Goal: Task Accomplishment & Management: Use online tool/utility

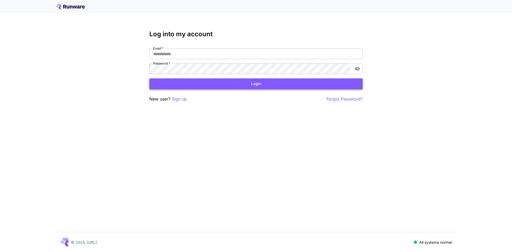
type input "**********"
click at [181, 86] on button "Login" at bounding box center [256, 83] width 214 height 11
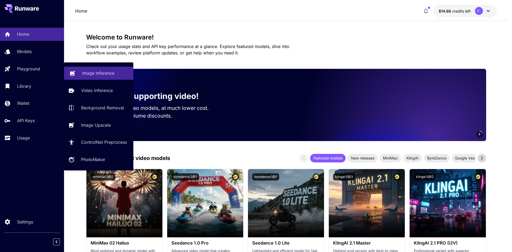
click at [84, 71] on p "Image Inference" at bounding box center [98, 73] width 32 height 6
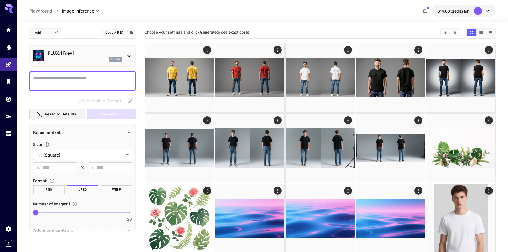
click at [73, 152] on body "**********" at bounding box center [254, 240] width 508 height 481
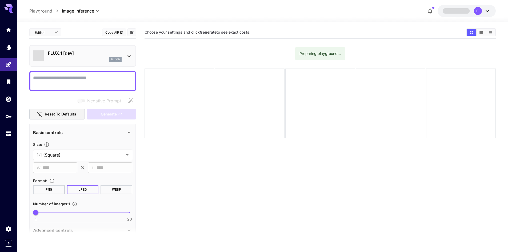
click at [82, 56] on p "FLUX.1 [dev]" at bounding box center [85, 53] width 74 height 6
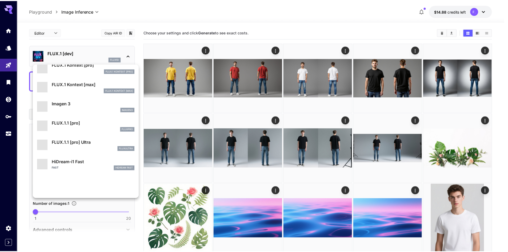
scroll to position [267, 0]
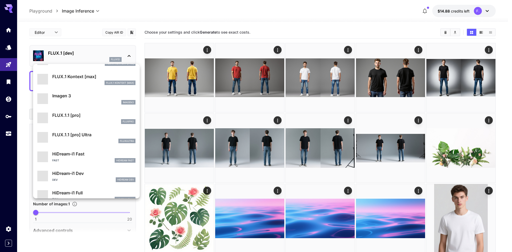
click at [79, 134] on p "FLUX.1.1 [pro] Ultra" at bounding box center [93, 135] width 83 height 6
type input "**********"
type input "****"
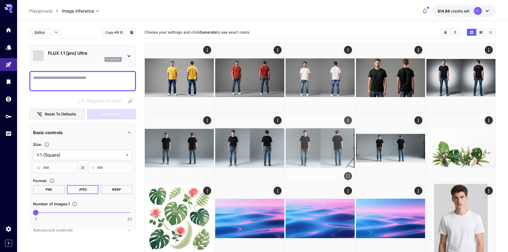
type input "**********"
type input "****"
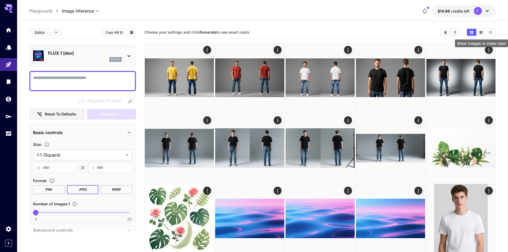
click at [482, 32] on icon "Show images in video view" at bounding box center [482, 32] width 4 height 4
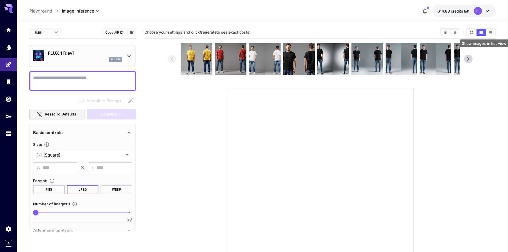
click at [492, 32] on icon "Show images in list view" at bounding box center [490, 32] width 3 height 2
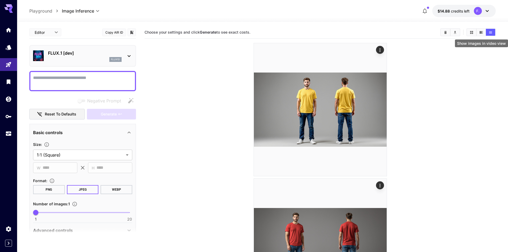
click at [482, 32] on icon "Show images in video view" at bounding box center [481, 32] width 3 height 3
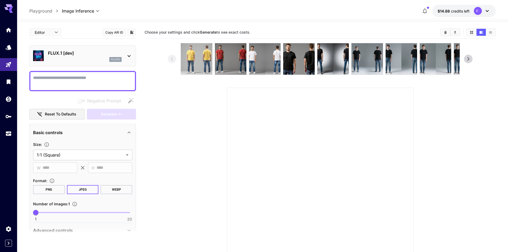
click at [207, 58] on img at bounding box center [196, 58] width 31 height 31
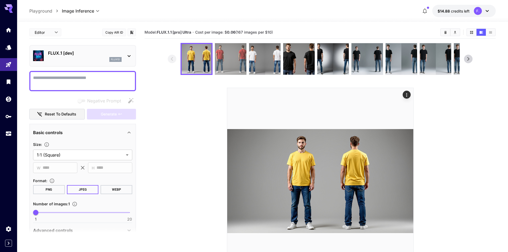
click at [231, 58] on img at bounding box center [230, 58] width 31 height 31
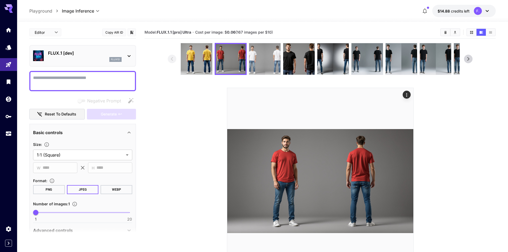
click at [261, 58] on img at bounding box center [264, 58] width 31 height 31
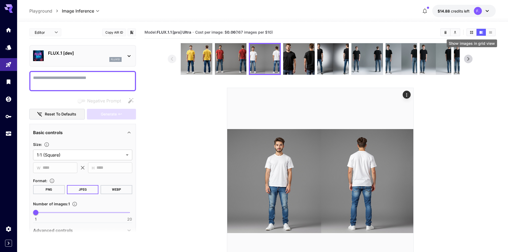
click at [472, 34] on icon "Show images in grid view" at bounding box center [472, 32] width 4 height 4
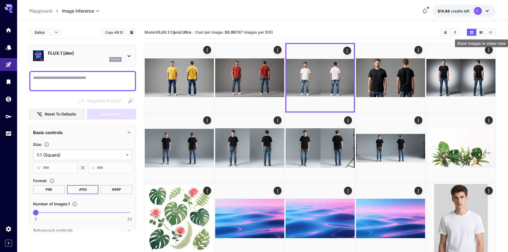
click at [484, 32] on button "Show images in video view" at bounding box center [481, 32] width 9 height 7
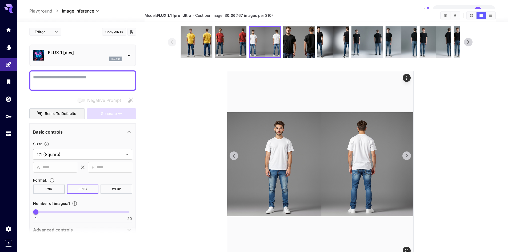
scroll to position [42, 0]
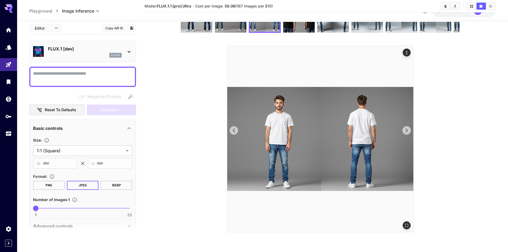
click at [410, 127] on icon at bounding box center [407, 131] width 8 height 8
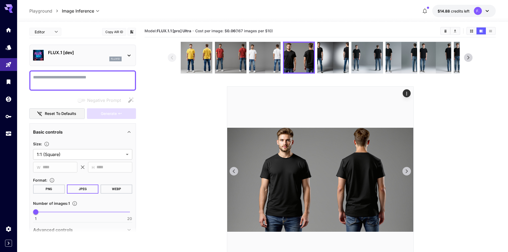
scroll to position [0, 0]
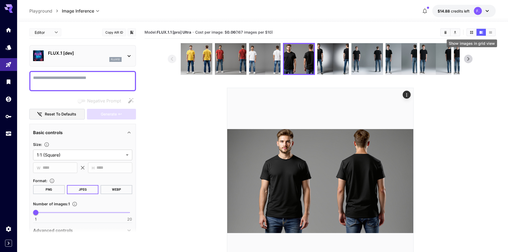
click at [471, 31] on icon "Show images in grid view" at bounding box center [472, 32] width 3 height 3
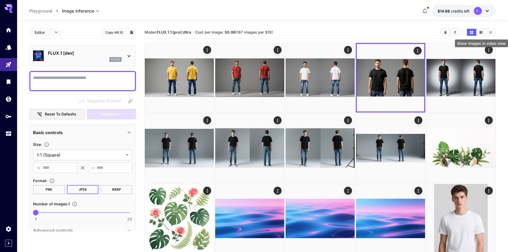
click at [480, 33] on icon "Show images in video view" at bounding box center [481, 32] width 3 height 3
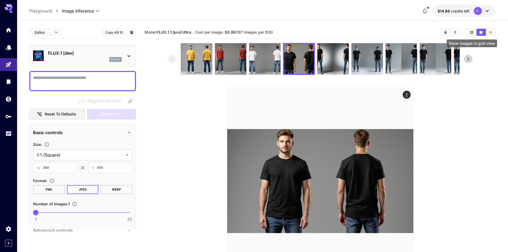
click at [473, 32] on icon "Show images in grid view" at bounding box center [472, 32] width 4 height 4
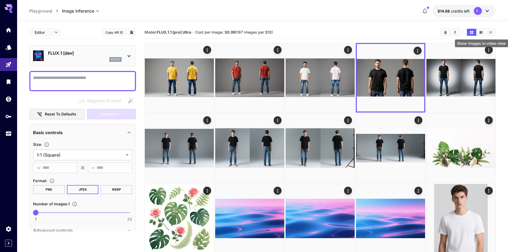
click at [482, 32] on icon "Show images in video view" at bounding box center [482, 32] width 4 height 4
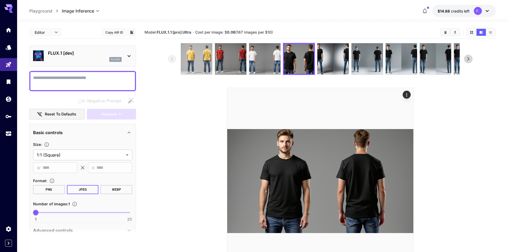
click at [192, 55] on img at bounding box center [196, 58] width 31 height 31
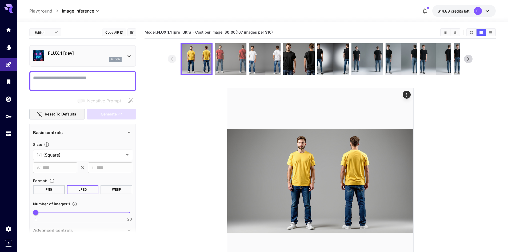
click at [239, 55] on img at bounding box center [230, 58] width 31 height 31
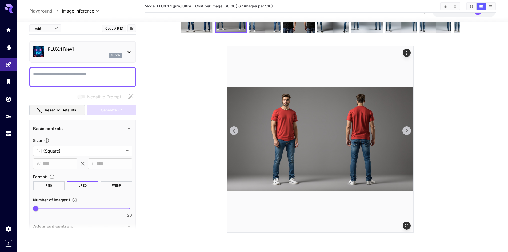
scroll to position [42, 0]
click at [406, 226] on icon "Open in fullscreen" at bounding box center [406, 225] width 3 height 3
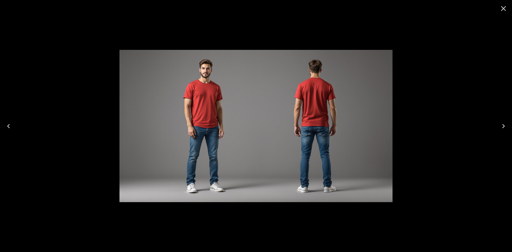
click at [505, 10] on icon "Close" at bounding box center [504, 8] width 9 height 9
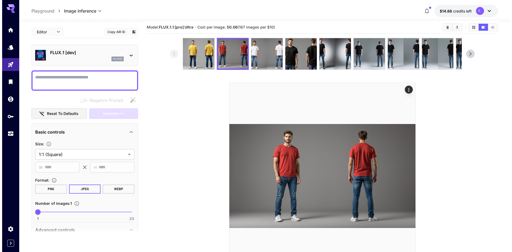
scroll to position [0, 0]
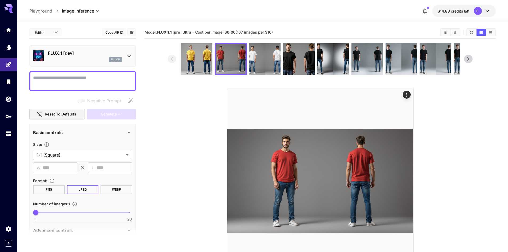
drag, startPoint x: 92, startPoint y: 78, endPoint x: 86, endPoint y: 55, distance: 23.4
click at [86, 55] on p "FLUX.1 [dev]" at bounding box center [85, 53] width 74 height 6
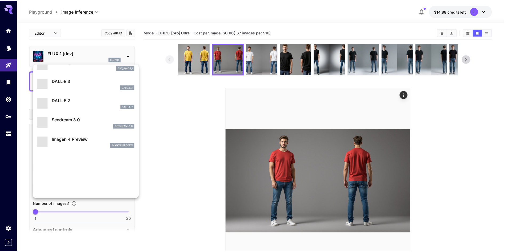
scroll to position [107, 0]
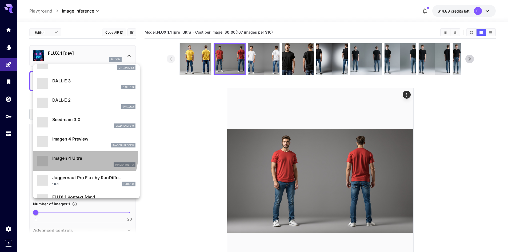
click at [82, 156] on p "Imagen 4 Ultra" at bounding box center [93, 158] width 83 height 6
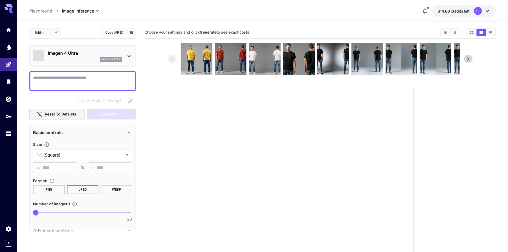
drag, startPoint x: 61, startPoint y: 74, endPoint x: 49, endPoint y: 79, distance: 12.8
click at [49, 79] on textarea "Negative Prompt" at bounding box center [82, 81] width 99 height 13
paste textarea "**********"
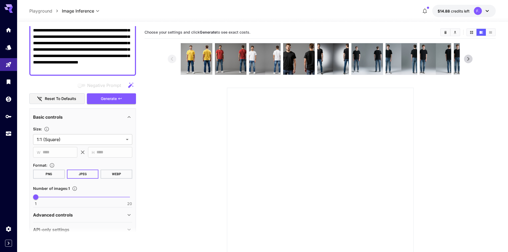
scroll to position [77, 0]
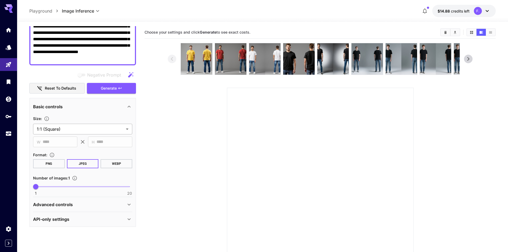
type textarea "**********"
click at [88, 128] on body "**********" at bounding box center [254, 147] width 508 height 294
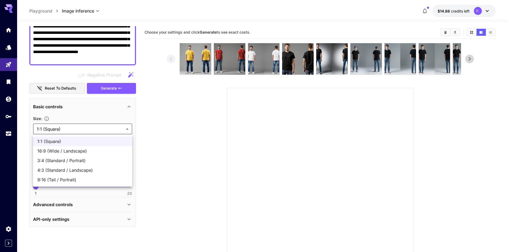
click at [70, 150] on span "16:9 (Wide / Landscape)" at bounding box center [82, 151] width 91 height 6
type input "**********"
type input "****"
type input "***"
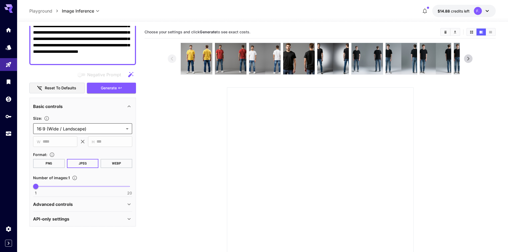
scroll to position [0, 0]
click at [120, 91] on button "Generate" at bounding box center [111, 88] width 49 height 11
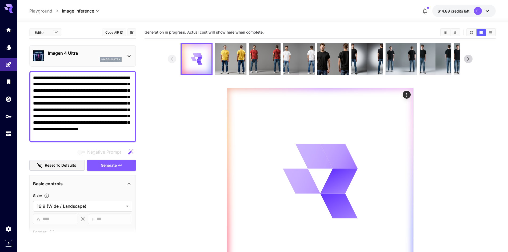
click at [126, 53] on icon at bounding box center [129, 56] width 6 height 6
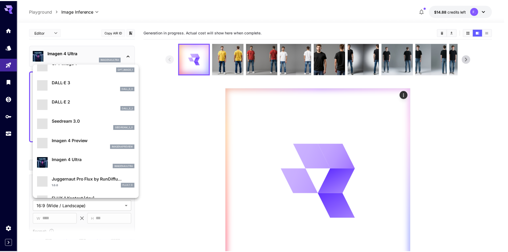
scroll to position [107, 0]
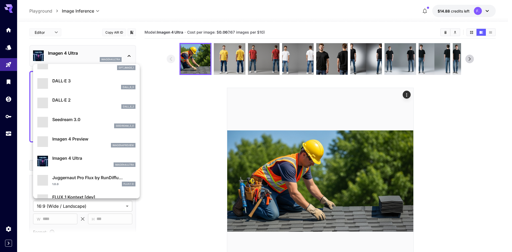
click at [339, 168] on div at bounding box center [256, 126] width 512 height 252
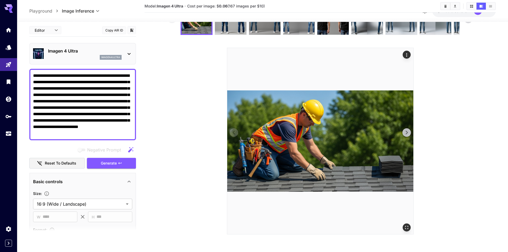
scroll to position [42, 0]
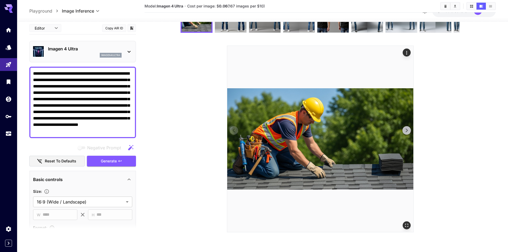
click at [407, 227] on icon "Open in fullscreen" at bounding box center [406, 225] width 5 height 5
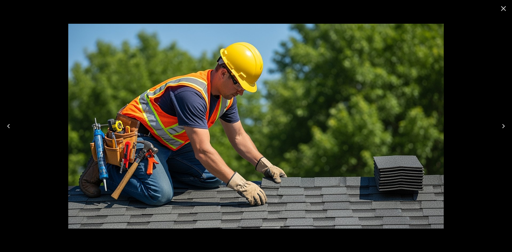
click at [505, 6] on icon "Close" at bounding box center [504, 8] width 9 height 9
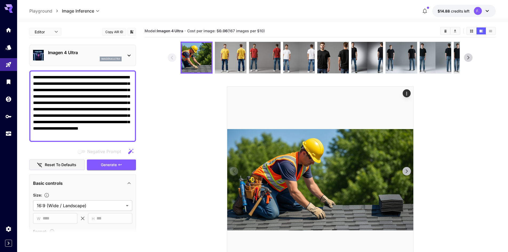
scroll to position [0, 0]
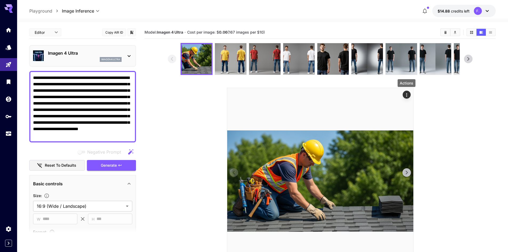
click at [405, 94] on icon "Actions" at bounding box center [406, 94] width 5 height 5
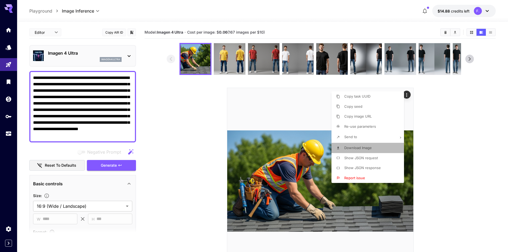
click at [349, 149] on span "Download Image" at bounding box center [358, 148] width 27 height 4
click at [482, 120] on div at bounding box center [256, 126] width 512 height 252
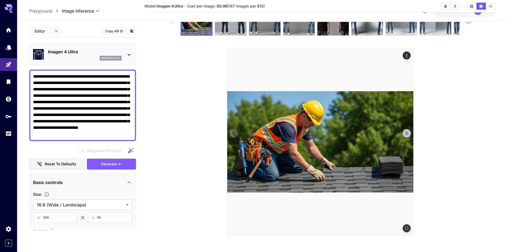
scroll to position [42, 0]
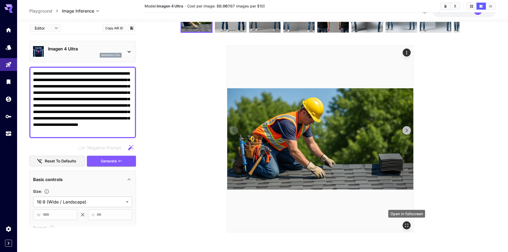
click at [405, 226] on icon "Open in fullscreen" at bounding box center [406, 225] width 5 height 5
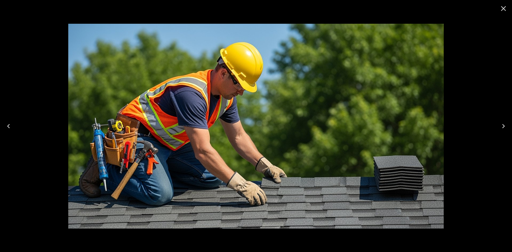
click at [503, 10] on icon "Close" at bounding box center [504, 8] width 9 height 9
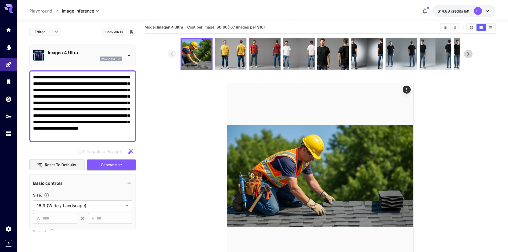
scroll to position [0, 0]
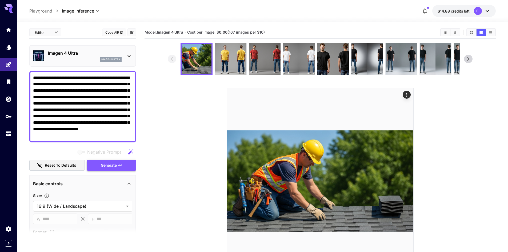
click at [108, 165] on span "Generate" at bounding box center [109, 165] width 16 height 7
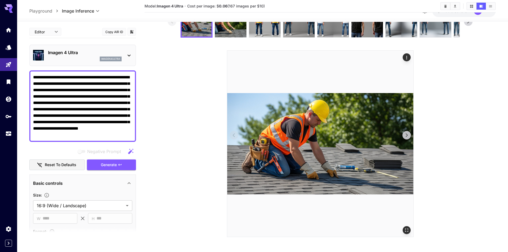
scroll to position [42, 0]
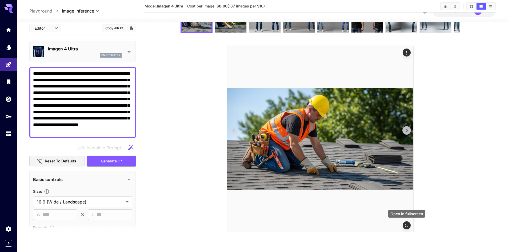
click at [406, 227] on icon "Open in fullscreen" at bounding box center [406, 225] width 5 height 5
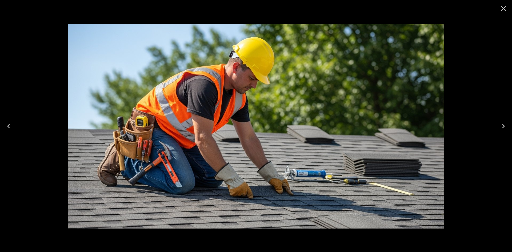
click at [506, 8] on icon "Close" at bounding box center [504, 8] width 9 height 9
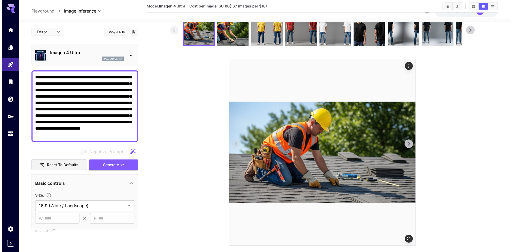
scroll to position [15, 0]
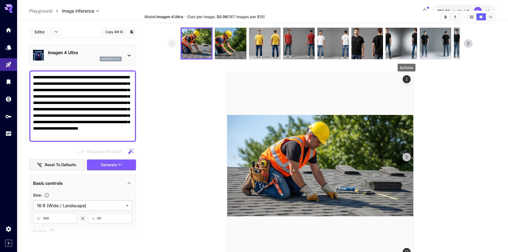
click at [406, 78] on icon "Actions" at bounding box center [406, 79] width 5 height 5
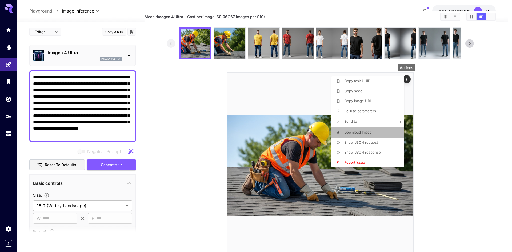
click at [346, 131] on span "Download Image" at bounding box center [358, 132] width 27 height 4
click at [129, 54] on div at bounding box center [256, 126] width 512 height 252
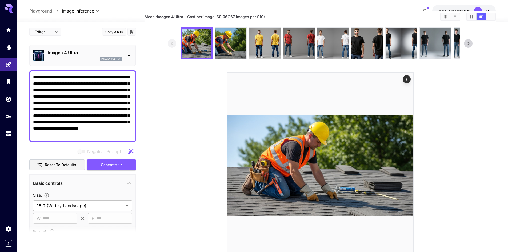
click at [125, 56] on div "Imagen 4 Ultra imagen4ultra" at bounding box center [82, 55] width 99 height 16
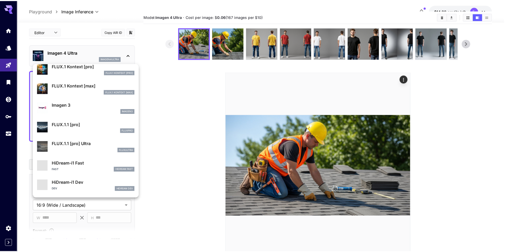
scroll to position [267, 0]
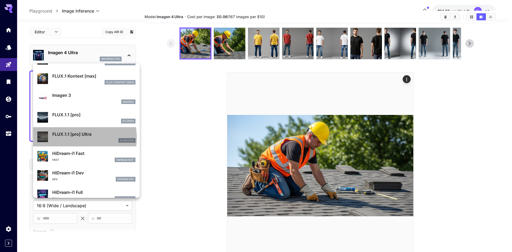
click at [70, 138] on div "fluxultra" at bounding box center [93, 140] width 83 height 5
type input "**********"
type input "****"
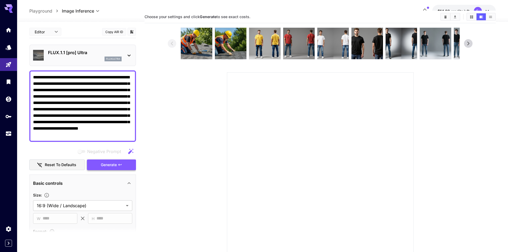
click at [112, 164] on span "Generate" at bounding box center [109, 165] width 16 height 7
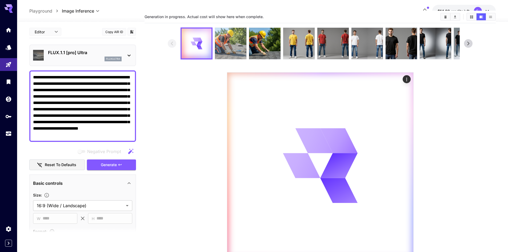
click at [229, 45] on img at bounding box center [230, 43] width 31 height 31
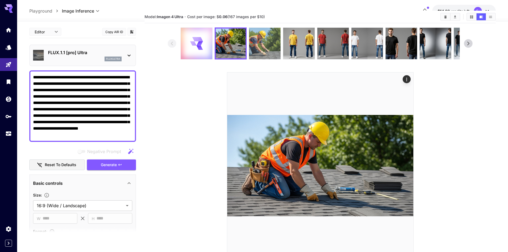
click at [260, 44] on img at bounding box center [264, 43] width 31 height 31
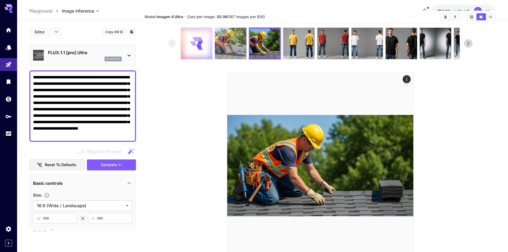
click at [237, 42] on img at bounding box center [230, 43] width 31 height 31
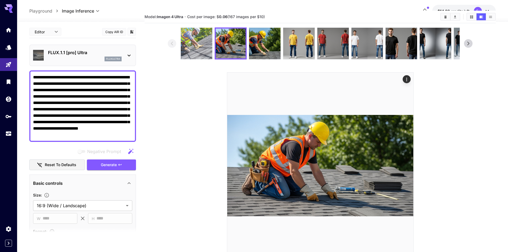
click at [195, 39] on img at bounding box center [196, 43] width 31 height 31
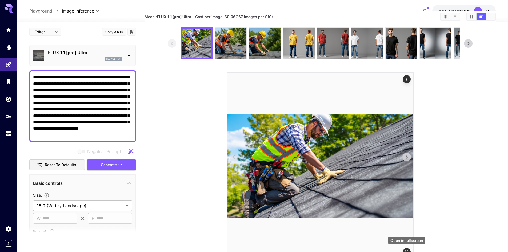
click at [408, 251] on icon "Open in fullscreen" at bounding box center [406, 252] width 5 height 5
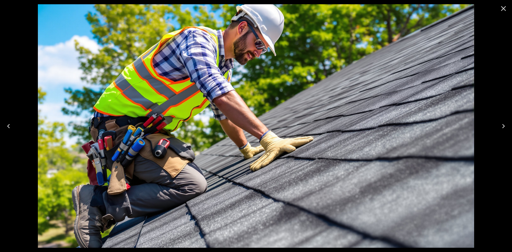
click at [504, 125] on icon "Next" at bounding box center [504, 126] width 3 height 4
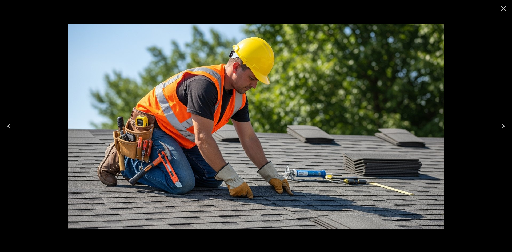
click at [7, 125] on icon "Previous" at bounding box center [8, 126] width 9 height 9
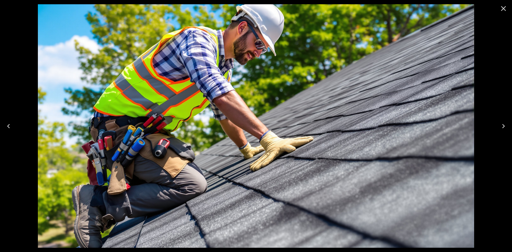
click at [505, 8] on icon "Close" at bounding box center [504, 8] width 9 height 9
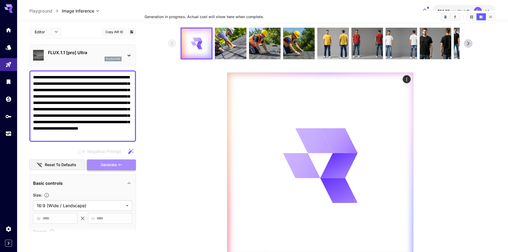
click at [120, 165] on icon "button" at bounding box center [120, 165] width 4 height 4
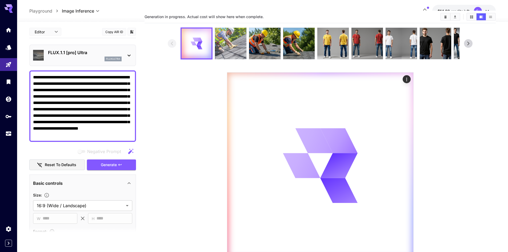
click at [232, 47] on img at bounding box center [230, 43] width 31 height 31
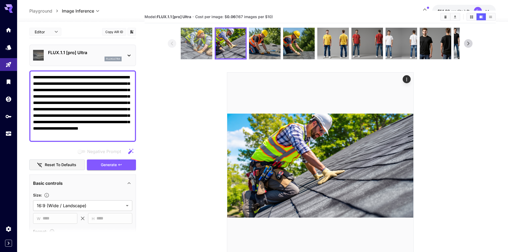
click at [203, 48] on img at bounding box center [196, 43] width 31 height 31
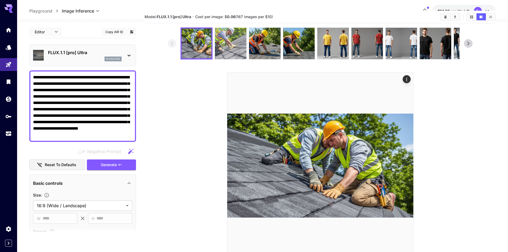
click at [230, 45] on img at bounding box center [230, 43] width 31 height 31
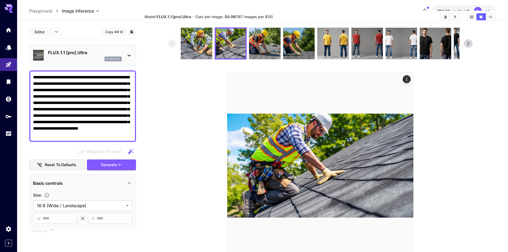
scroll to position [27, 0]
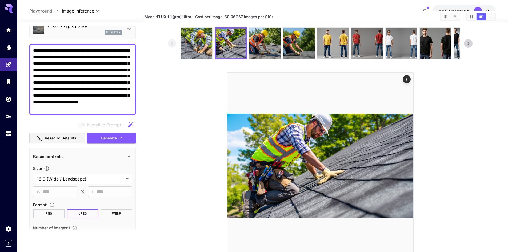
drag, startPoint x: 125, startPoint y: 108, endPoint x: 21, endPoint y: 49, distance: 119.8
click at [21, 49] on section "**********" at bounding box center [262, 142] width 491 height 272
paste textarea
type textarea "**********"
click at [98, 139] on button "Generate" at bounding box center [111, 138] width 49 height 11
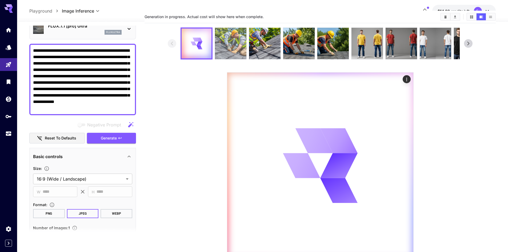
click at [232, 45] on img at bounding box center [230, 43] width 31 height 31
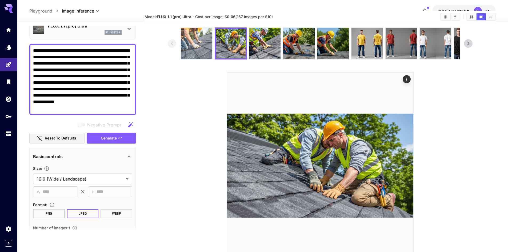
click at [199, 52] on img at bounding box center [196, 43] width 31 height 31
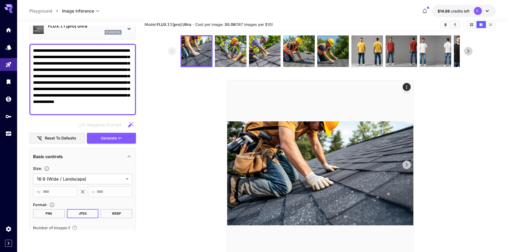
scroll to position [0, 0]
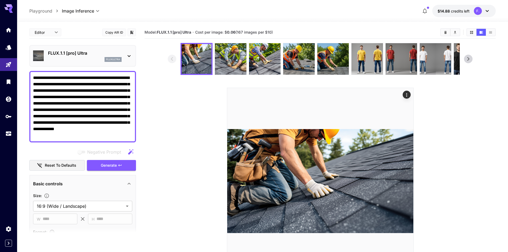
click at [111, 56] on p "FLUX.1.1 [pro] Ultra" at bounding box center [85, 53] width 74 height 6
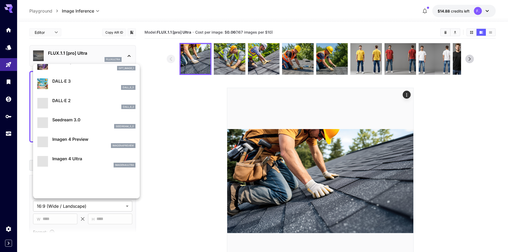
scroll to position [107, 0]
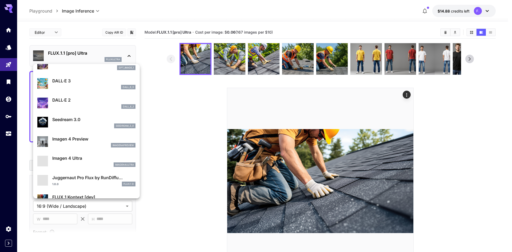
click at [79, 160] on p "Imagen 4 Ultra" at bounding box center [93, 158] width 83 height 6
type input "**********"
type input "****"
type input "***"
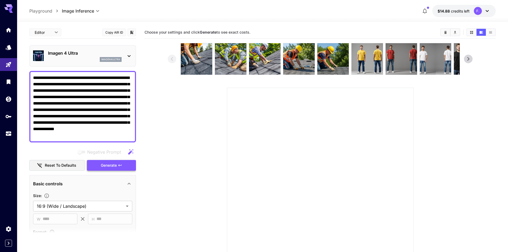
click at [105, 165] on span "Generate" at bounding box center [109, 165] width 16 height 7
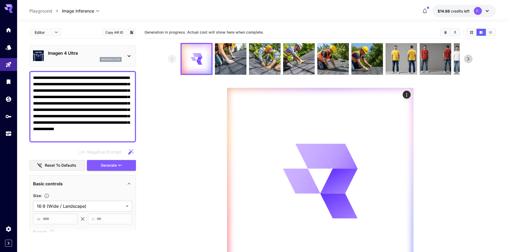
click at [109, 50] on p "Imagen 4 Ultra" at bounding box center [85, 53] width 74 height 6
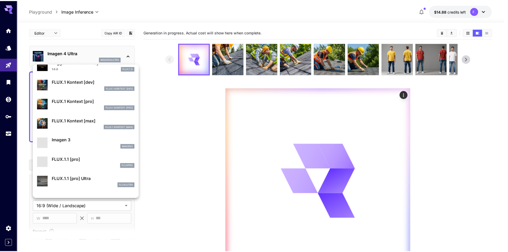
scroll to position [267, 0]
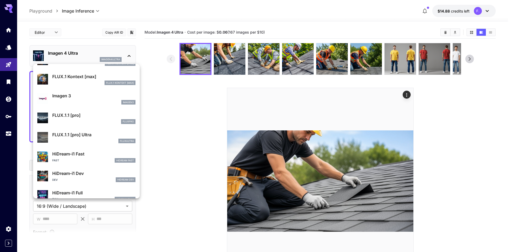
click at [77, 101] on div "imagen3" at bounding box center [93, 102] width 83 height 5
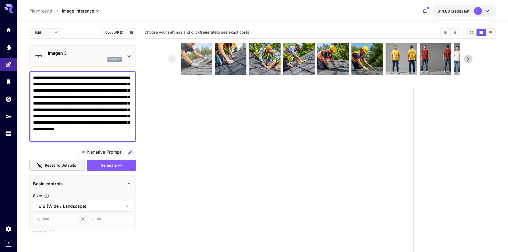
click at [199, 53] on img at bounding box center [196, 58] width 31 height 31
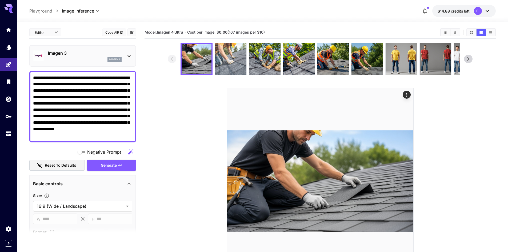
click at [233, 55] on img at bounding box center [230, 58] width 31 height 31
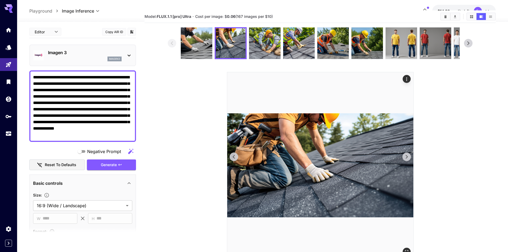
scroll to position [27, 0]
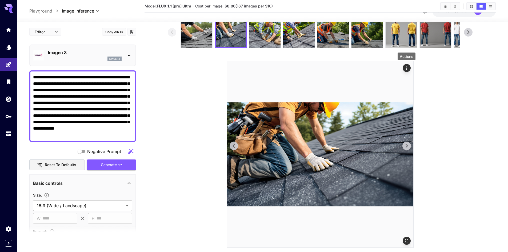
click at [407, 69] on icon "Actions" at bounding box center [406, 68] width 5 height 5
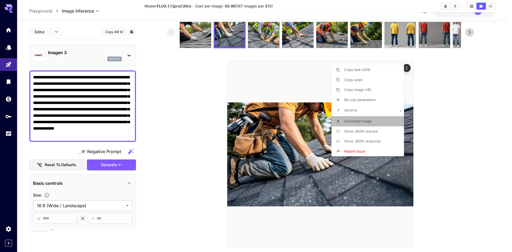
click at [352, 122] on span "Download Image" at bounding box center [358, 121] width 27 height 4
click at [192, 33] on div at bounding box center [256, 126] width 512 height 252
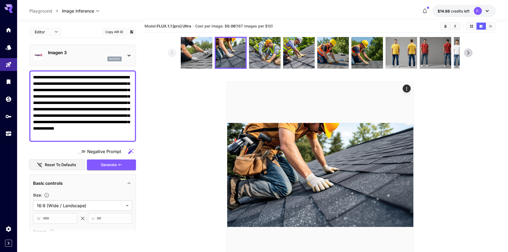
scroll to position [0, 0]
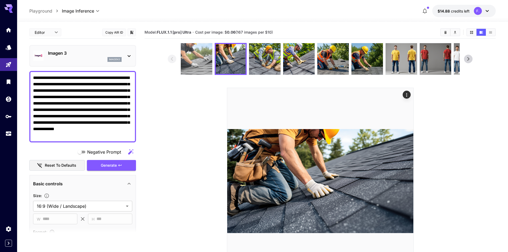
click at [199, 61] on img at bounding box center [196, 58] width 31 height 31
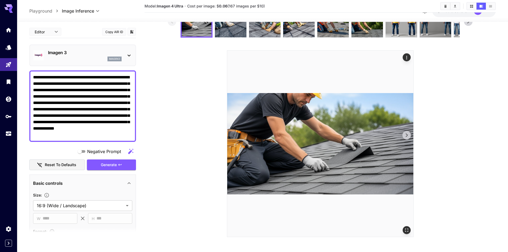
scroll to position [42, 0]
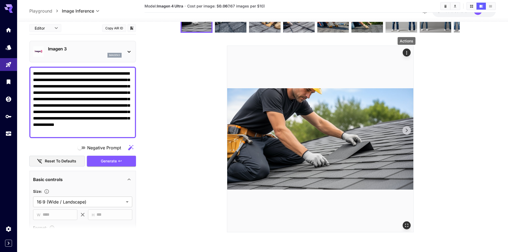
click at [406, 53] on icon "Actions" at bounding box center [406, 52] width 5 height 5
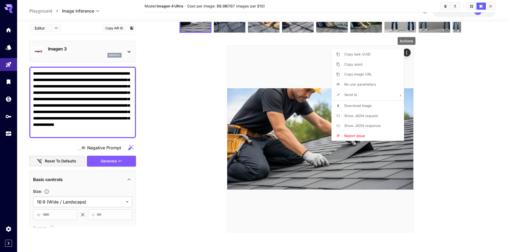
click at [353, 104] on span "Download Image" at bounding box center [358, 106] width 27 height 4
click at [469, 129] on div at bounding box center [256, 126] width 512 height 252
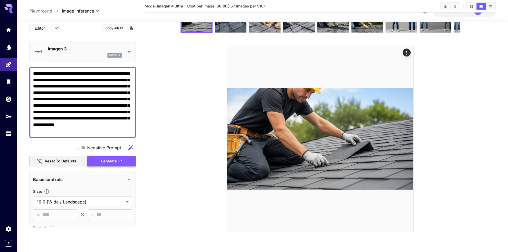
click at [93, 160] on button "Generate" at bounding box center [111, 161] width 49 height 11
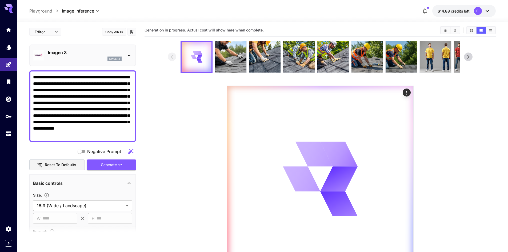
scroll to position [0, 0]
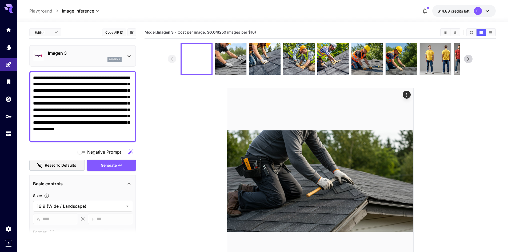
click at [232, 41] on section "Model: Imagen 3 · Cost per image: $ 0.04 (250 images per $10)" at bounding box center [320, 152] width 351 height 252
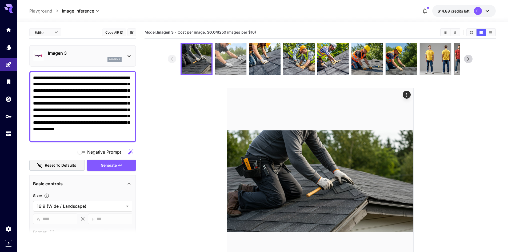
click at [231, 55] on img at bounding box center [230, 58] width 31 height 31
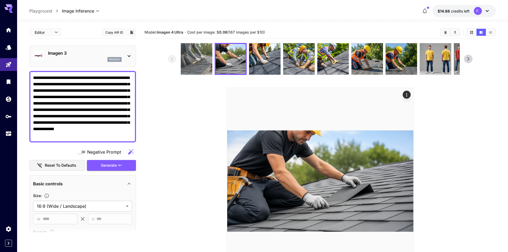
click at [201, 59] on img at bounding box center [196, 58] width 31 height 31
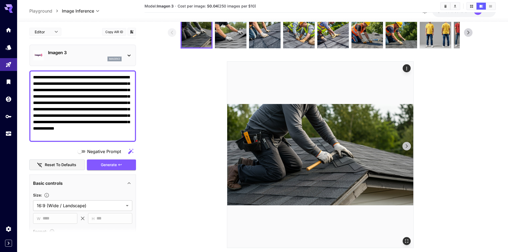
scroll to position [42, 0]
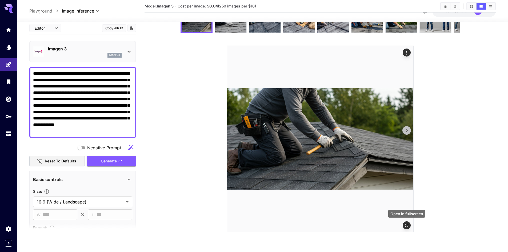
click at [405, 224] on icon "Open in fullscreen" at bounding box center [406, 225] width 5 height 5
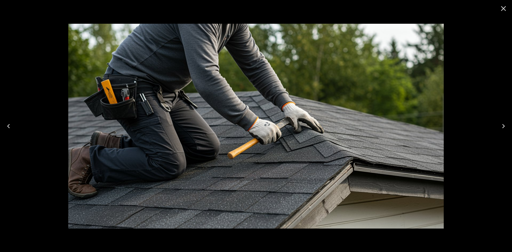
click at [500, 9] on icon "Close" at bounding box center [504, 8] width 9 height 9
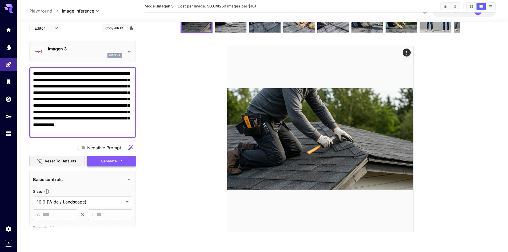
click at [117, 163] on span "Generate" at bounding box center [109, 161] width 16 height 7
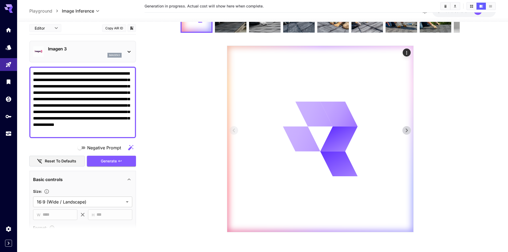
scroll to position [15, 0]
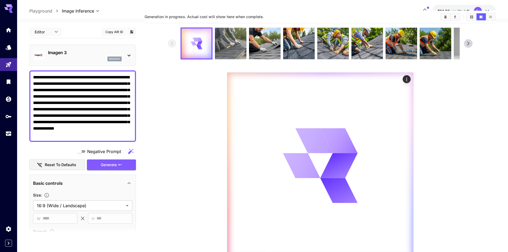
click at [232, 45] on img at bounding box center [230, 43] width 31 height 31
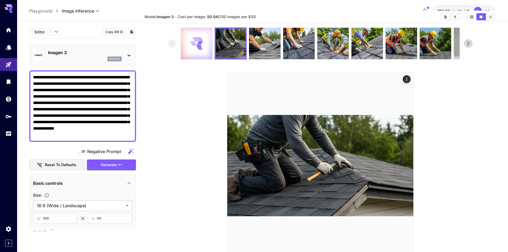
click at [199, 45] on icon at bounding box center [200, 43] width 7 height 5
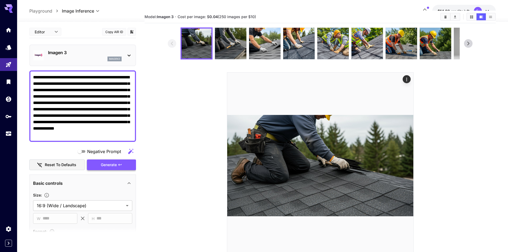
click at [123, 165] on button "Generate" at bounding box center [111, 165] width 49 height 11
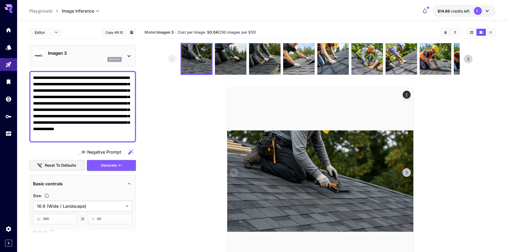
scroll to position [27, 0]
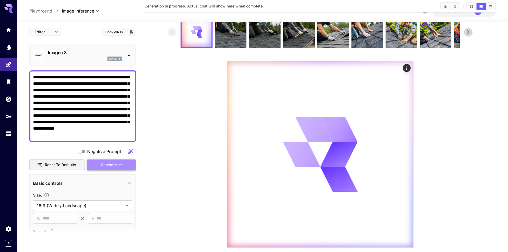
click at [121, 164] on icon "button" at bounding box center [120, 165] width 4 height 4
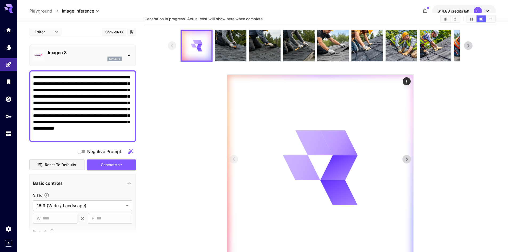
scroll to position [0, 0]
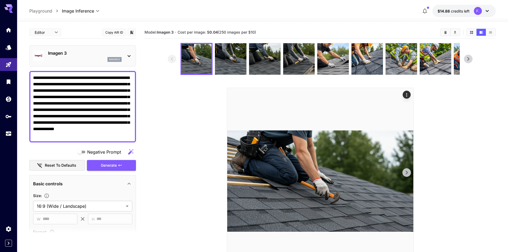
click at [408, 170] on icon at bounding box center [407, 173] width 8 height 8
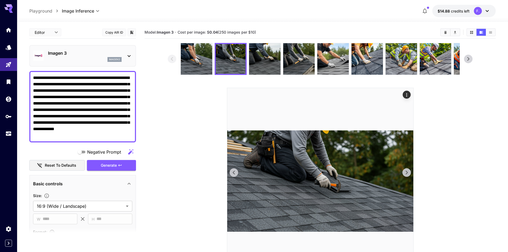
click at [235, 173] on icon at bounding box center [234, 173] width 8 height 8
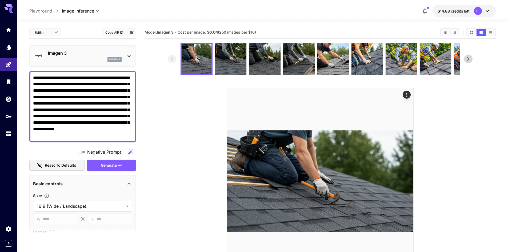
drag, startPoint x: 118, startPoint y: 136, endPoint x: 28, endPoint y: 60, distance: 118.0
click at [28, 60] on section "**********" at bounding box center [262, 158] width 491 height 272
paste textarea
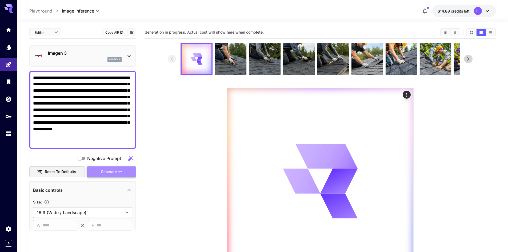
click at [116, 171] on span "Generate" at bounding box center [109, 172] width 16 height 7
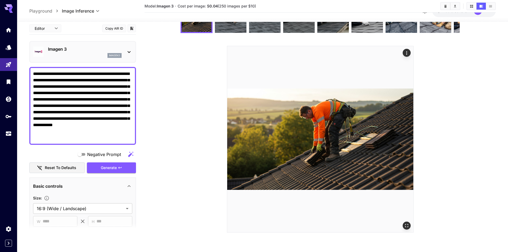
scroll to position [42, 0]
click at [127, 166] on button "Generate" at bounding box center [111, 167] width 49 height 11
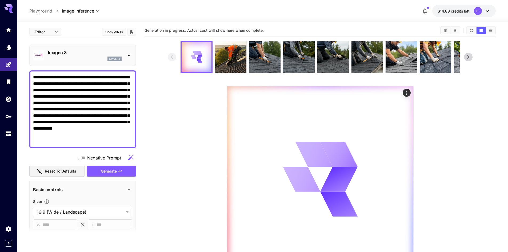
scroll to position [0, 0]
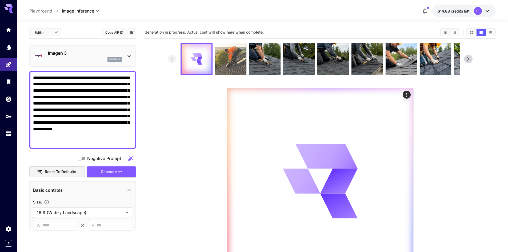
click at [230, 50] on img at bounding box center [230, 58] width 31 height 31
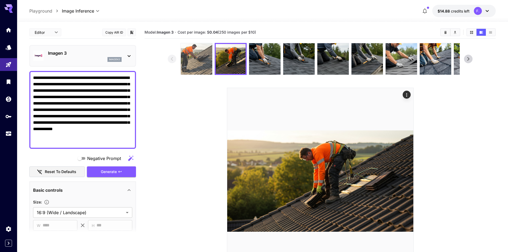
click at [201, 57] on img at bounding box center [196, 58] width 31 height 31
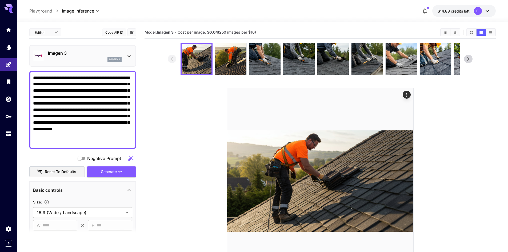
drag, startPoint x: 98, startPoint y: 141, endPoint x: 23, endPoint y: 72, distance: 101.8
click at [23, 72] on section "**********" at bounding box center [262, 158] width 491 height 272
paste textarea "**********"
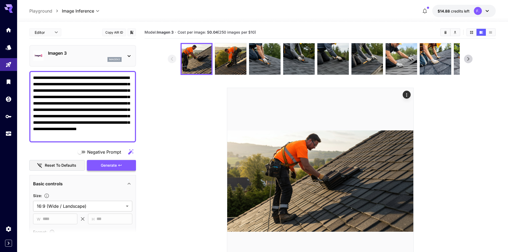
type textarea "**********"
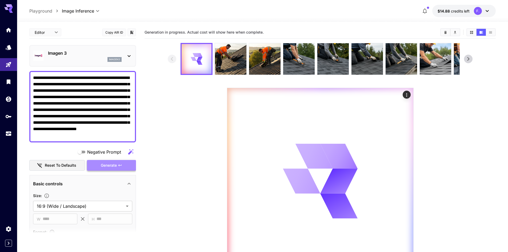
click at [98, 165] on button "Generate" at bounding box center [111, 165] width 49 height 11
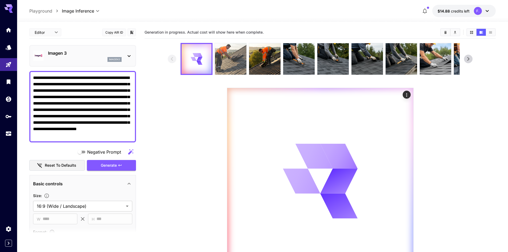
click at [227, 58] on img at bounding box center [230, 58] width 31 height 31
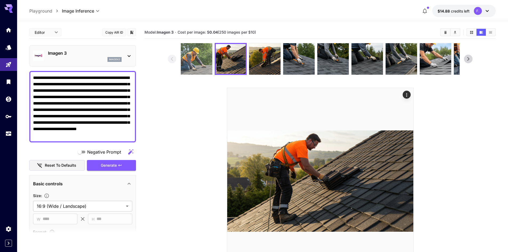
click at [192, 58] on img at bounding box center [196, 58] width 31 height 31
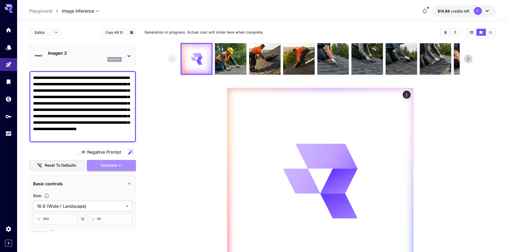
click at [113, 169] on button "Generate" at bounding box center [111, 165] width 49 height 11
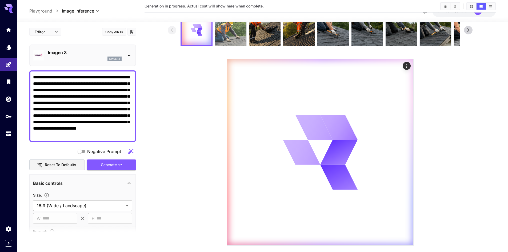
scroll to position [15, 0]
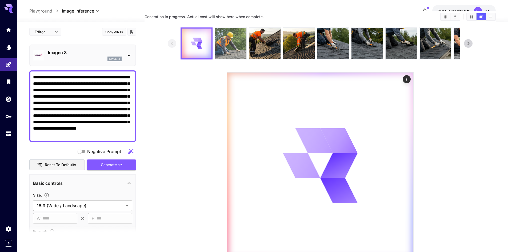
click at [235, 49] on img at bounding box center [230, 43] width 31 height 31
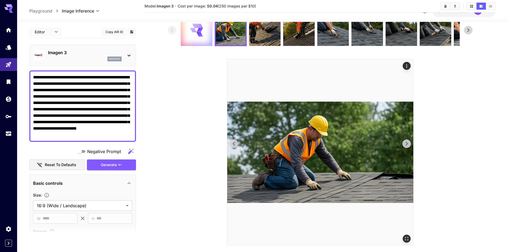
scroll to position [42, 0]
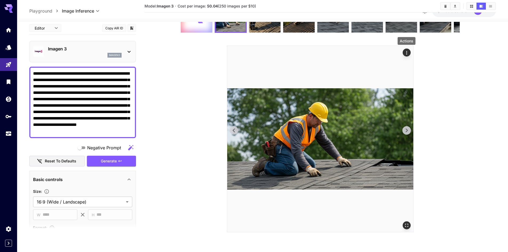
click at [406, 55] on icon "Actions" at bounding box center [406, 52] width 5 height 5
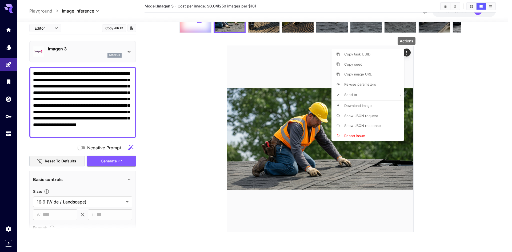
click at [356, 106] on span "Download Image" at bounding box center [358, 106] width 27 height 4
click at [197, 27] on div at bounding box center [256, 126] width 512 height 252
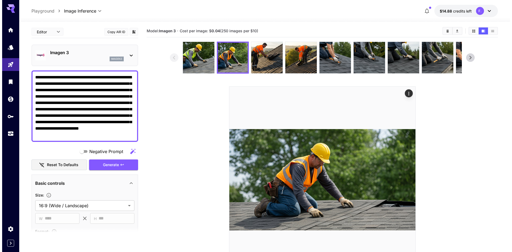
scroll to position [0, 0]
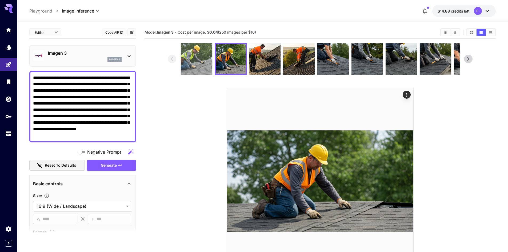
click at [199, 58] on img at bounding box center [196, 58] width 31 height 31
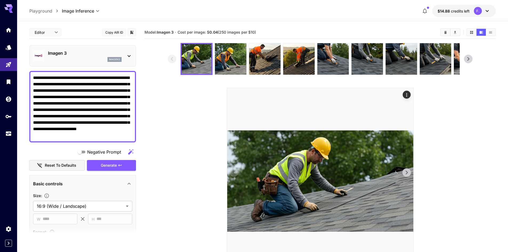
click at [406, 95] on icon "Actions" at bounding box center [406, 94] width 5 height 5
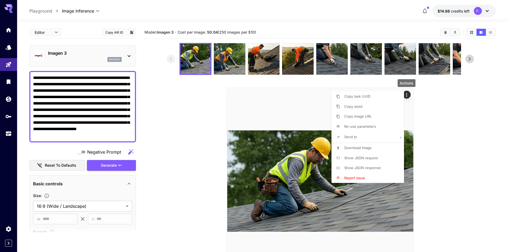
click at [355, 149] on span "Download Image" at bounding box center [358, 148] width 27 height 4
click at [97, 56] on div at bounding box center [256, 126] width 512 height 252
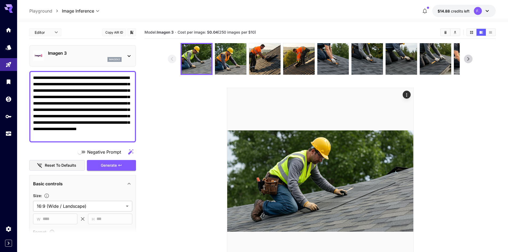
click at [127, 54] on icon at bounding box center [129, 56] width 6 height 6
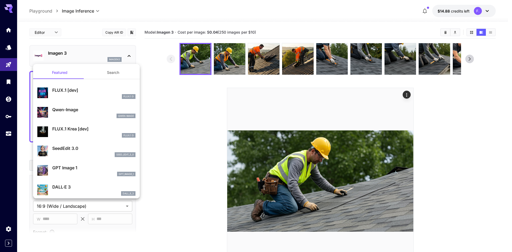
click at [69, 111] on p "Qwen-Image" at bounding box center [93, 109] width 83 height 6
type input "**********"
type input "****"
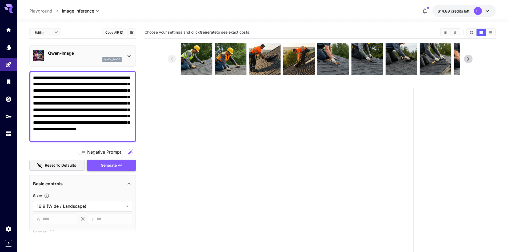
click at [112, 164] on span "Generate" at bounding box center [109, 165] width 16 height 7
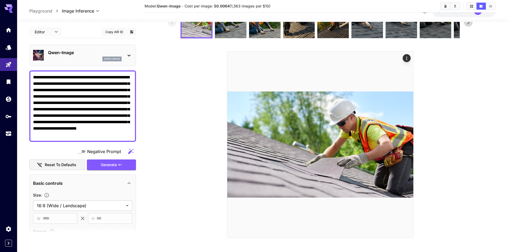
scroll to position [42, 0]
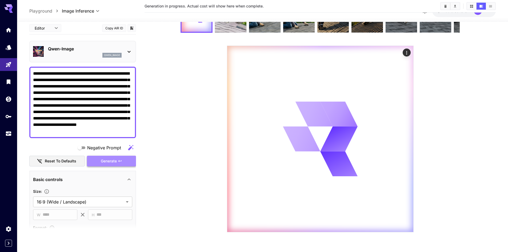
click at [115, 157] on button "Generate" at bounding box center [111, 161] width 49 height 11
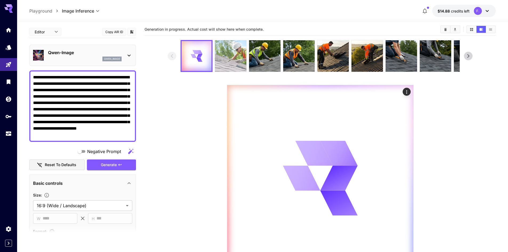
scroll to position [0, 0]
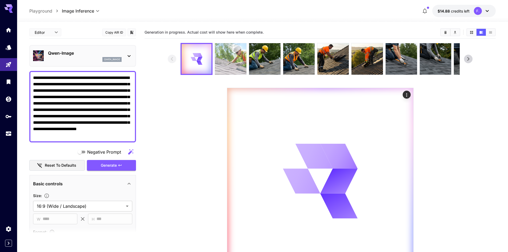
click at [228, 54] on img at bounding box center [230, 58] width 31 height 31
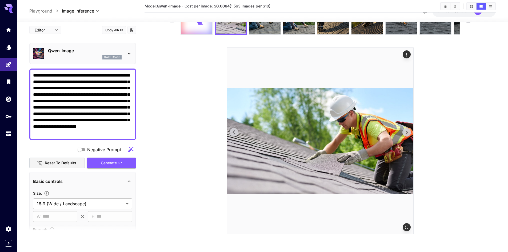
scroll to position [42, 0]
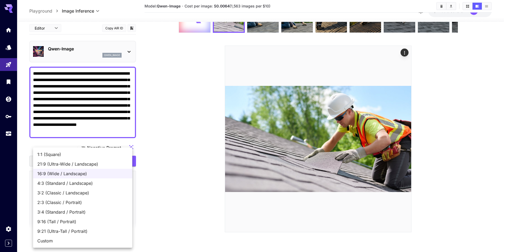
click at [112, 200] on body "**********" at bounding box center [254, 105] width 508 height 294
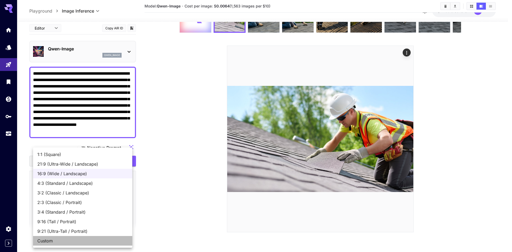
click at [53, 241] on span "Custom" at bounding box center [82, 241] width 91 height 6
type input "******"
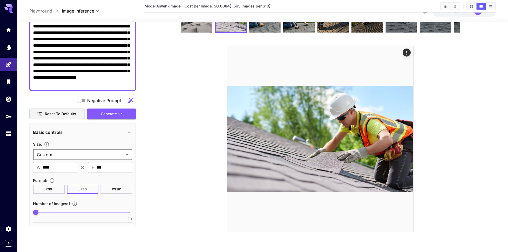
scroll to position [53, 0]
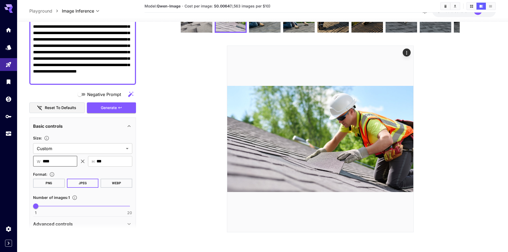
drag, startPoint x: 57, startPoint y: 163, endPoint x: 39, endPoint y: 163, distance: 17.6
click at [39, 163] on div "​ W **** ​" at bounding box center [55, 161] width 44 height 11
type input "****"
drag, startPoint x: 111, startPoint y: 161, endPoint x: 85, endPoint y: 161, distance: 26.4
click at [85, 161] on div "​ W **** ​ ​ H *** ​" at bounding box center [82, 161] width 99 height 11
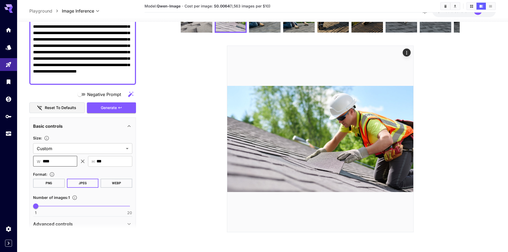
click at [65, 161] on input "****" at bounding box center [60, 161] width 35 height 11
click at [63, 145] on body "**********" at bounding box center [254, 105] width 508 height 294
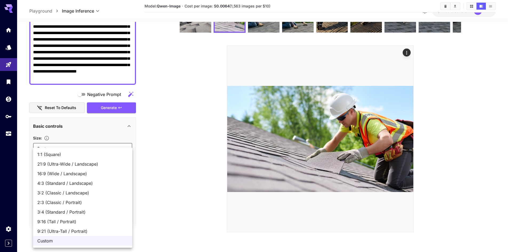
click at [62, 174] on span "16:9 (Wide / Landscape)" at bounding box center [82, 174] width 91 height 6
type input "**********"
type input "****"
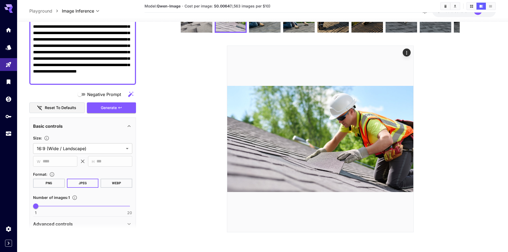
click at [77, 133] on div "**********" at bounding box center [82, 173] width 99 height 82
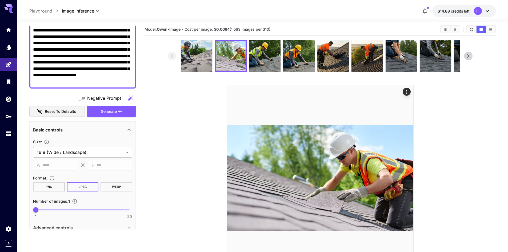
scroll to position [0, 0]
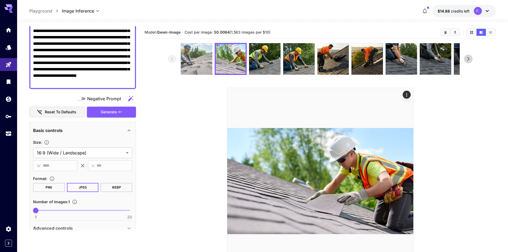
click at [203, 53] on img at bounding box center [196, 58] width 31 height 31
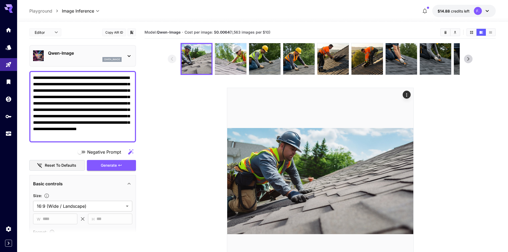
scroll to position [53, 0]
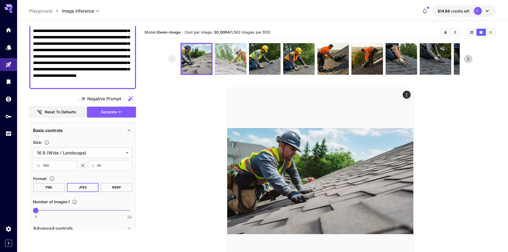
click at [230, 66] on img at bounding box center [230, 58] width 31 height 31
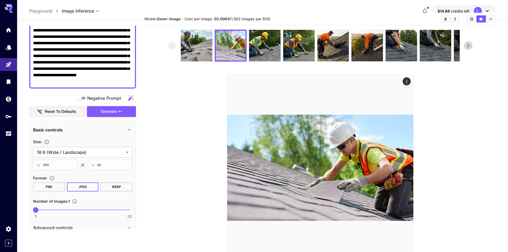
scroll to position [27, 0]
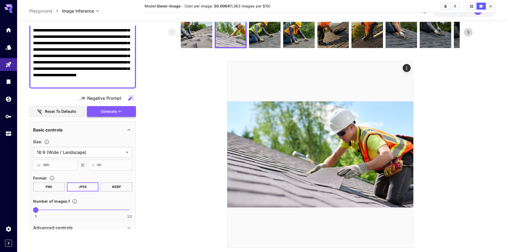
click at [121, 116] on button "Generate" at bounding box center [111, 111] width 49 height 11
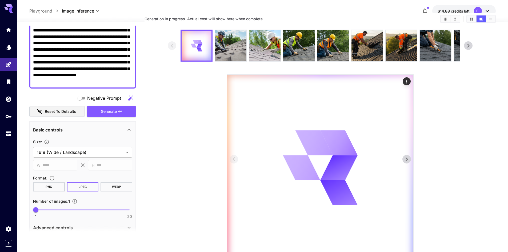
scroll to position [0, 0]
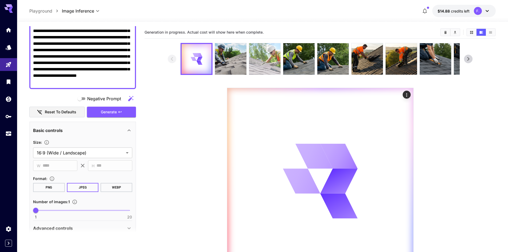
click at [268, 68] on img at bounding box center [264, 58] width 31 height 31
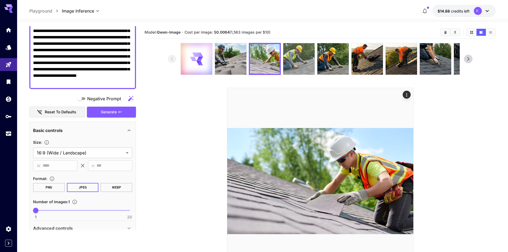
click at [313, 64] on img at bounding box center [298, 58] width 31 height 31
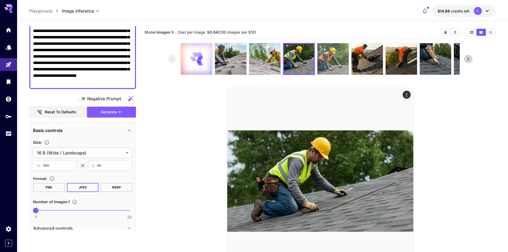
click at [334, 60] on img at bounding box center [333, 58] width 31 height 31
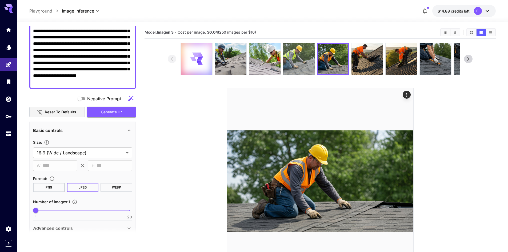
click at [295, 60] on img at bounding box center [298, 58] width 31 height 31
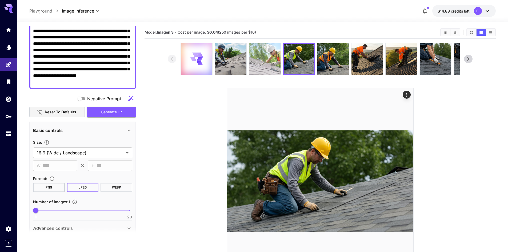
click at [265, 61] on img at bounding box center [264, 58] width 31 height 31
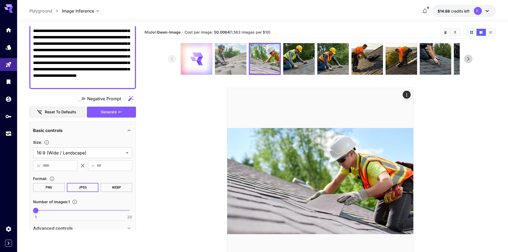
click at [226, 62] on img at bounding box center [230, 58] width 31 height 31
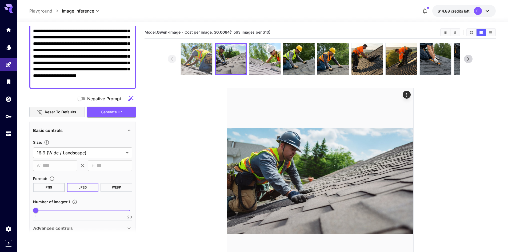
click at [199, 63] on img at bounding box center [196, 58] width 31 height 31
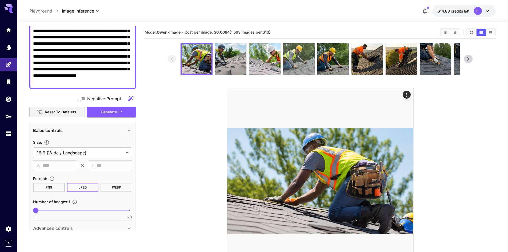
click at [304, 58] on img at bounding box center [298, 58] width 31 height 31
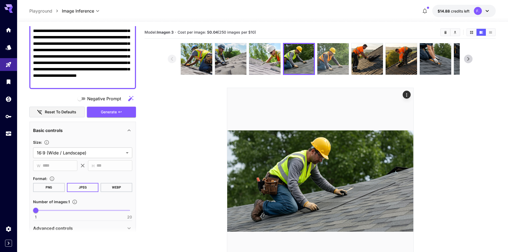
click at [328, 58] on img at bounding box center [333, 58] width 31 height 31
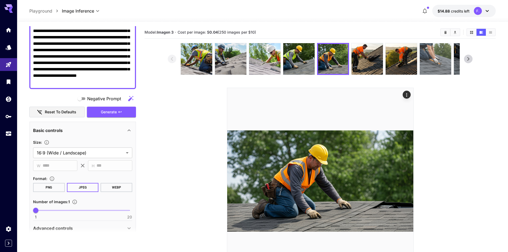
click at [445, 58] on img at bounding box center [435, 58] width 31 height 31
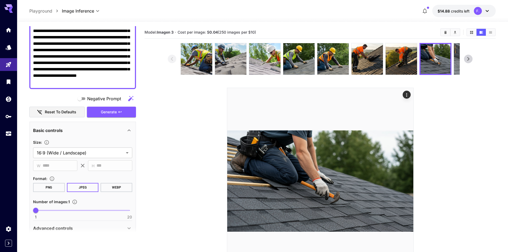
click at [457, 59] on img at bounding box center [469, 58] width 31 height 31
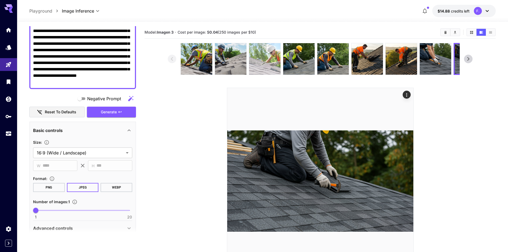
click at [259, 55] on img at bounding box center [264, 58] width 31 height 31
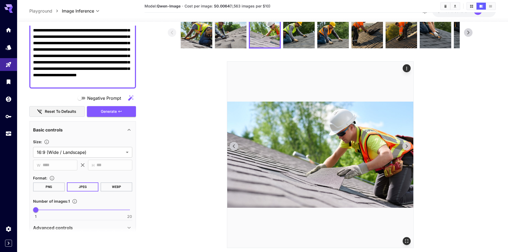
scroll to position [27, 0]
click at [407, 69] on icon "Actions" at bounding box center [406, 67] width 1 height 3
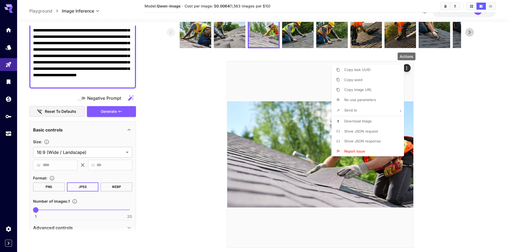
click at [344, 120] on li "Download Image" at bounding box center [370, 121] width 76 height 10
click at [121, 81] on div at bounding box center [256, 126] width 512 height 252
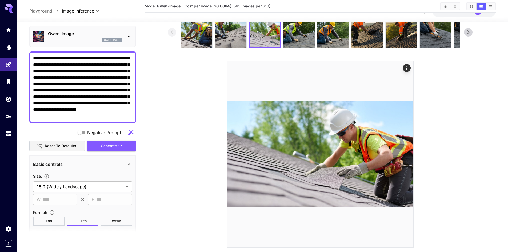
scroll to position [0, 0]
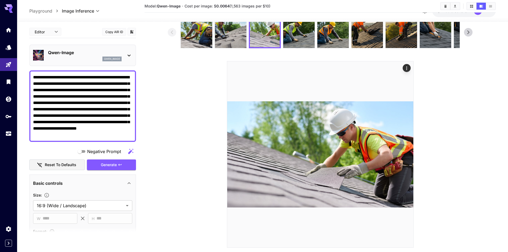
drag, startPoint x: 121, startPoint y: 81, endPoint x: 59, endPoint y: 88, distance: 62.2
click at [18, 26] on section "**********" at bounding box center [262, 131] width 491 height 272
click at [71, 88] on textarea "**********" at bounding box center [82, 106] width 99 height 64
drag, startPoint x: 37, startPoint y: 77, endPoint x: 73, endPoint y: 77, distance: 36.6
click at [73, 77] on textarea "**********" at bounding box center [82, 106] width 99 height 64
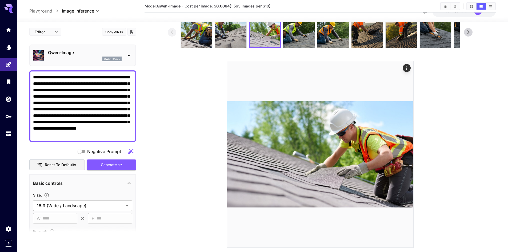
click at [55, 76] on textarea "**********" at bounding box center [82, 106] width 99 height 64
drag, startPoint x: 32, startPoint y: 77, endPoint x: 71, endPoint y: 94, distance: 42.1
click at [71, 94] on div "**********" at bounding box center [82, 106] width 107 height 72
drag, startPoint x: 125, startPoint y: 136, endPoint x: 56, endPoint y: 88, distance: 84.4
click at [21, 65] on section "**********" at bounding box center [262, 131] width 491 height 272
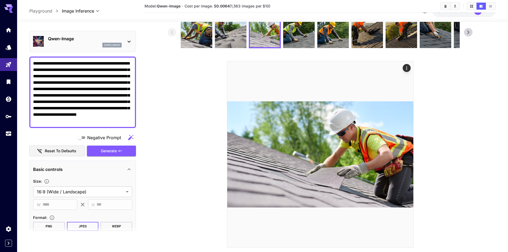
scroll to position [11, 0]
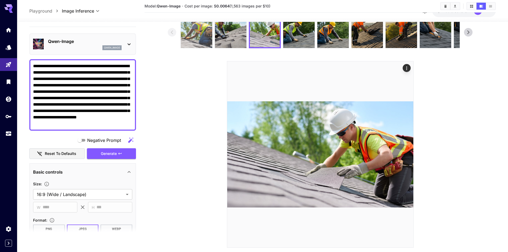
click at [198, 27] on img at bounding box center [196, 32] width 31 height 31
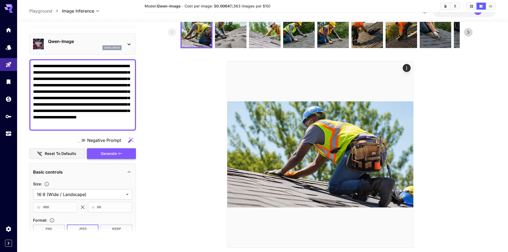
click at [115, 153] on span "Generate" at bounding box center [109, 154] width 16 height 7
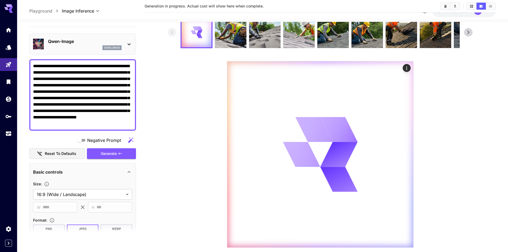
scroll to position [0, 0]
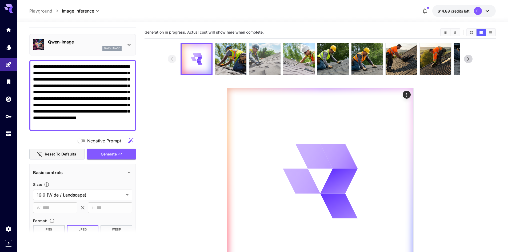
click at [262, 60] on img at bounding box center [264, 58] width 31 height 31
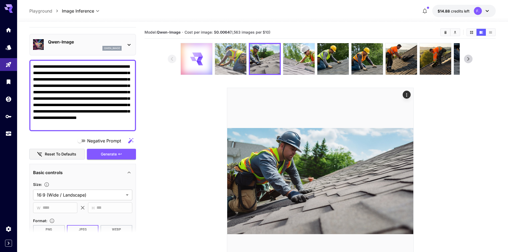
click at [231, 58] on img at bounding box center [230, 58] width 31 height 31
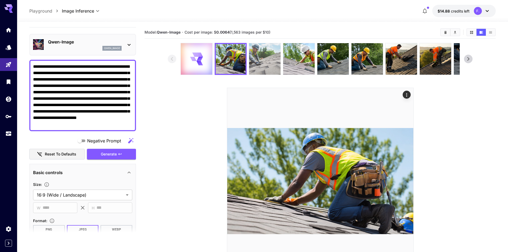
click at [266, 60] on img at bounding box center [264, 58] width 31 height 31
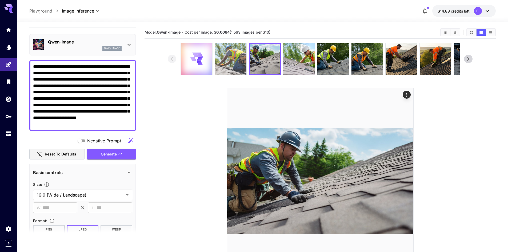
click at [232, 65] on img at bounding box center [230, 58] width 31 height 31
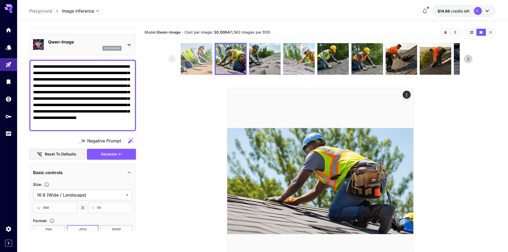
click at [202, 65] on img at bounding box center [196, 58] width 31 height 31
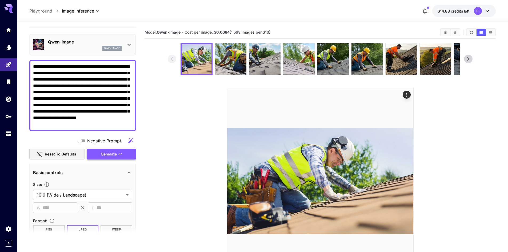
click at [115, 154] on span "Generate" at bounding box center [109, 154] width 16 height 7
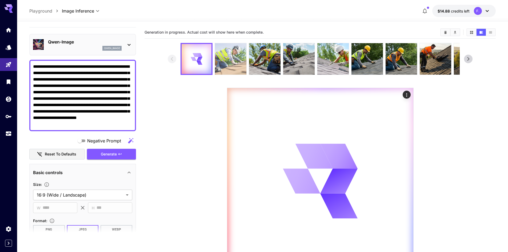
click at [230, 52] on img at bounding box center [230, 58] width 31 height 31
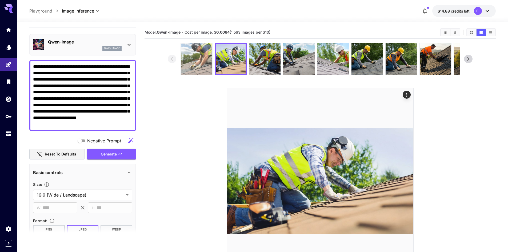
click at [200, 56] on img at bounding box center [196, 58] width 31 height 31
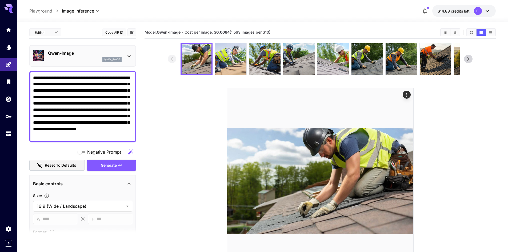
scroll to position [11, 0]
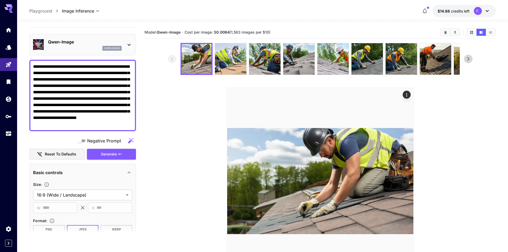
click at [99, 44] on p "Qwen-Image" at bounding box center [85, 42] width 74 height 6
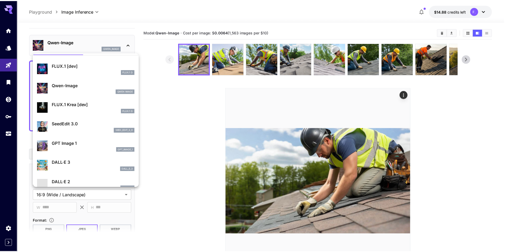
scroll to position [27, 0]
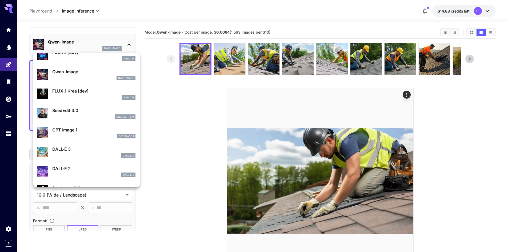
click at [71, 131] on p "GPT Image 1" at bounding box center [93, 130] width 83 height 6
type input "**********"
type input "****"
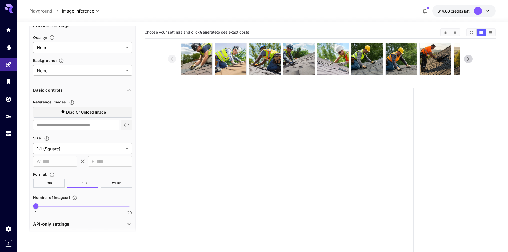
scroll to position [160, 0]
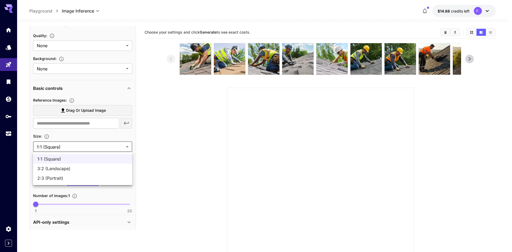
click at [86, 146] on body "**********" at bounding box center [256, 147] width 512 height 294
click at [85, 145] on div at bounding box center [256, 126] width 512 height 252
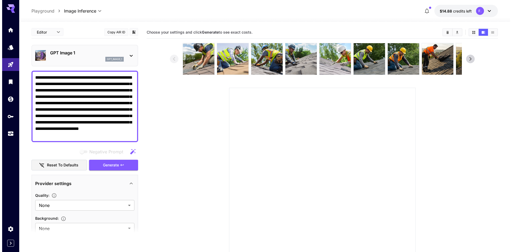
scroll to position [0, 0]
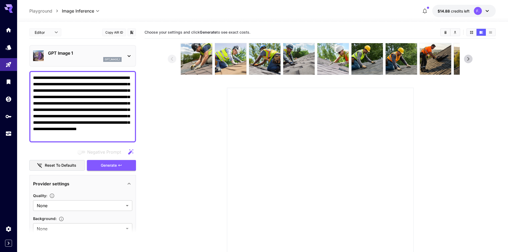
click at [80, 58] on div "gpt_image_1" at bounding box center [85, 59] width 74 height 5
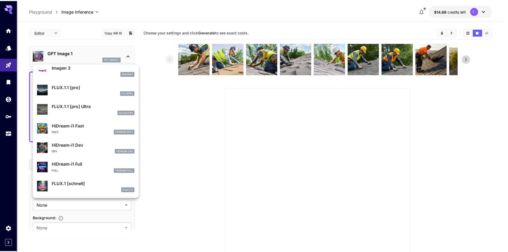
scroll to position [269, 0]
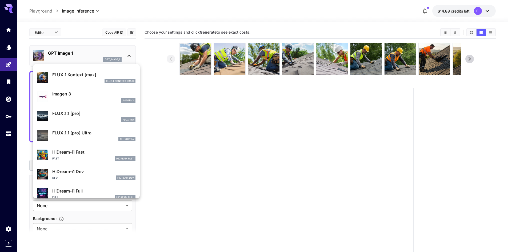
click at [228, 108] on div at bounding box center [256, 126] width 512 height 252
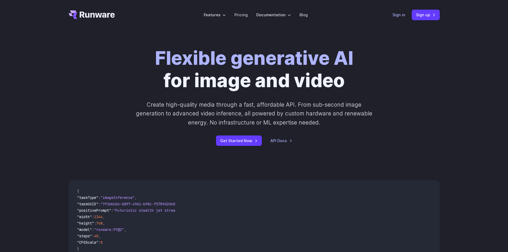
click at [403, 16] on link "Sign in" at bounding box center [399, 15] width 13 height 6
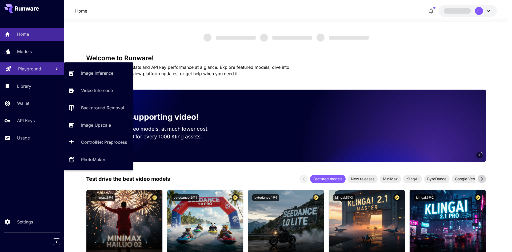
click at [30, 67] on p "Playground" at bounding box center [29, 69] width 23 height 6
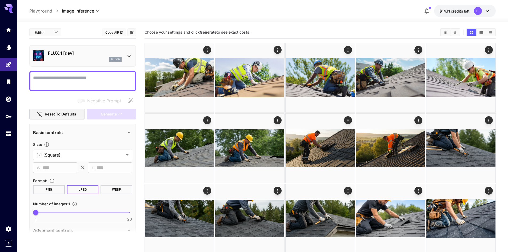
click at [97, 53] on p "FLUX.1 [dev]" at bounding box center [85, 53] width 74 height 6
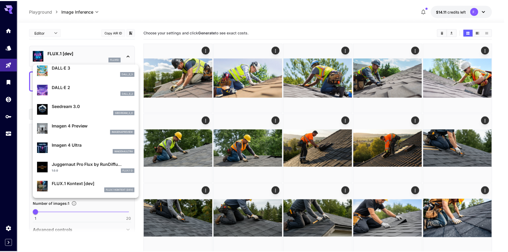
scroll to position [133, 0]
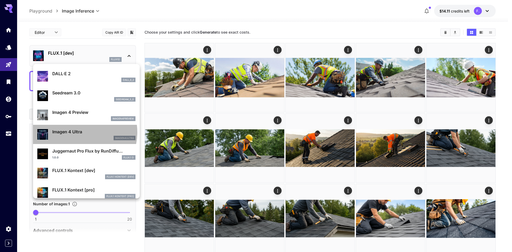
click at [80, 132] on p "Imagen 4 Ultra" at bounding box center [93, 132] width 83 height 6
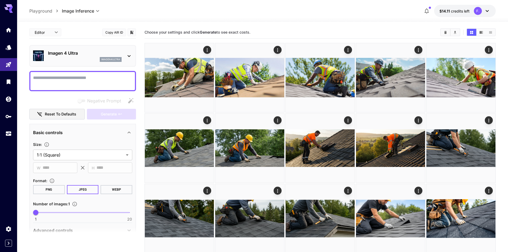
click at [67, 82] on textarea "Negative Prompt" at bounding box center [82, 81] width 99 height 13
paste textarea "**********"
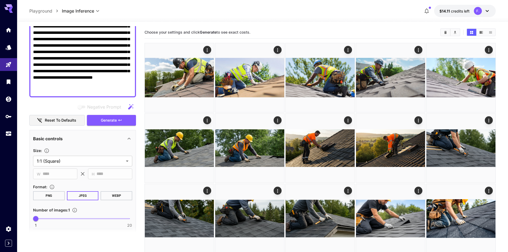
scroll to position [80, 0]
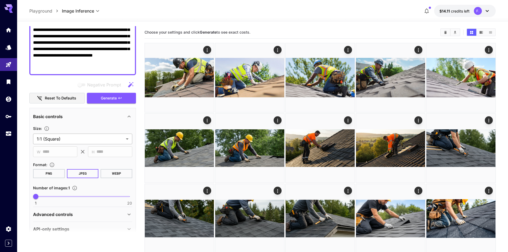
type textarea "**********"
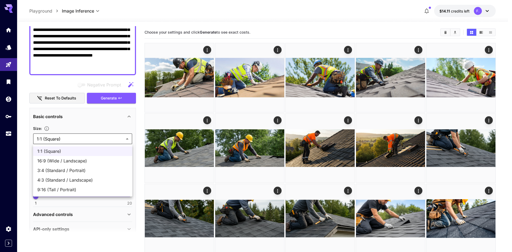
click at [63, 163] on span "16:9 (Wide / Landscape)" at bounding box center [82, 161] width 91 height 6
type input "**********"
type input "****"
type input "***"
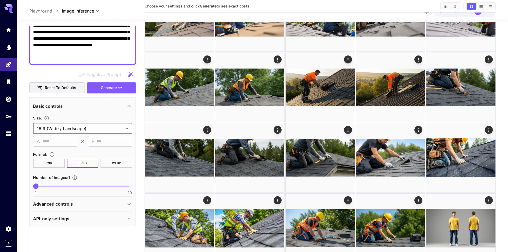
scroll to position [133, 0]
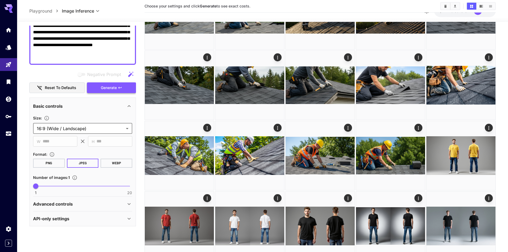
click at [106, 89] on span "Generate" at bounding box center [109, 88] width 16 height 7
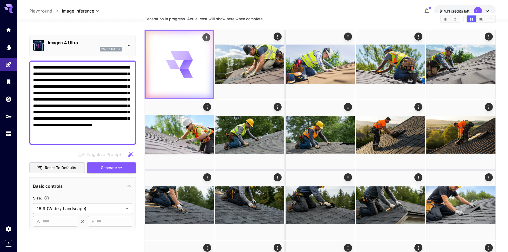
scroll to position [0, 0]
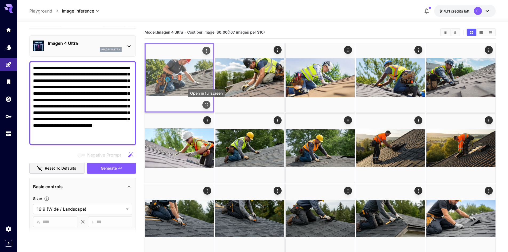
click at [208, 103] on icon "Open in fullscreen" at bounding box center [206, 104] width 3 height 3
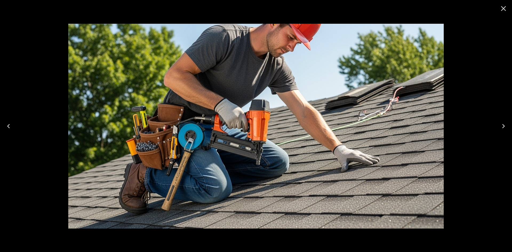
click at [505, 9] on icon "Close" at bounding box center [504, 8] width 9 height 9
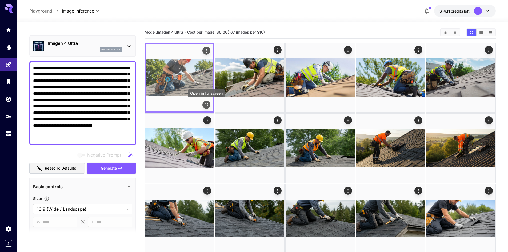
click at [204, 105] on icon "Open in fullscreen" at bounding box center [206, 104] width 5 height 5
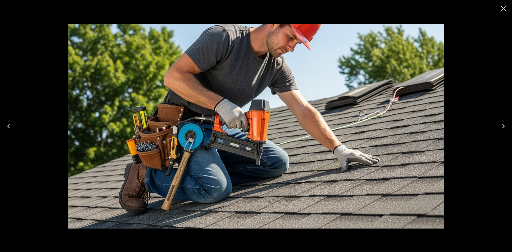
click at [508, 11] on button "Close" at bounding box center [503, 8] width 13 height 13
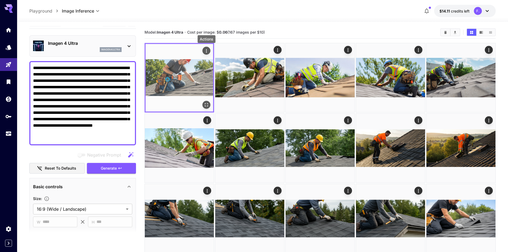
click at [207, 51] on icon "Actions" at bounding box center [206, 50] width 5 height 5
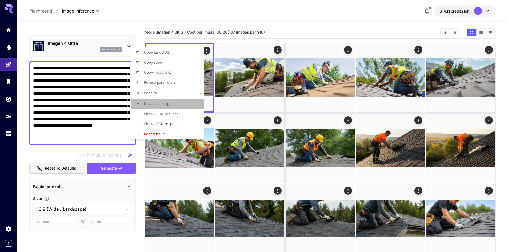
click at [158, 103] on span "Download Image" at bounding box center [157, 104] width 27 height 4
click at [90, 186] on div at bounding box center [256, 126] width 512 height 252
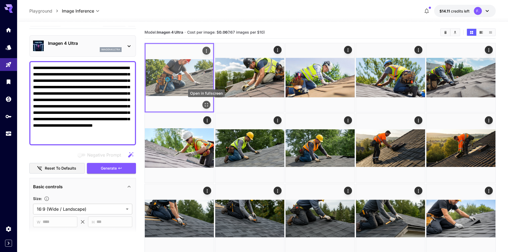
click at [207, 102] on icon "Open in fullscreen" at bounding box center [206, 104] width 5 height 5
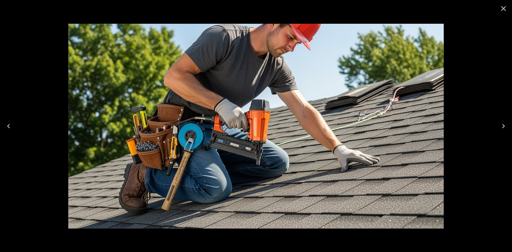
click at [508, 7] on icon "Close" at bounding box center [504, 8] width 9 height 9
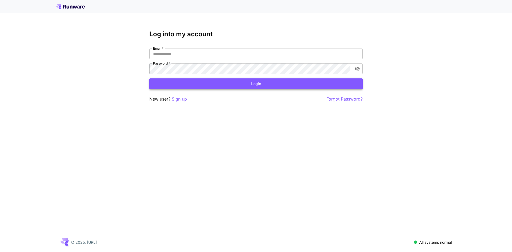
type input "**********"
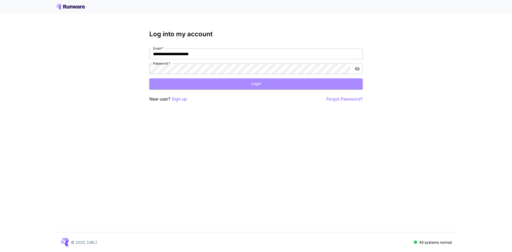
click at [161, 84] on button "Login" at bounding box center [256, 83] width 214 height 11
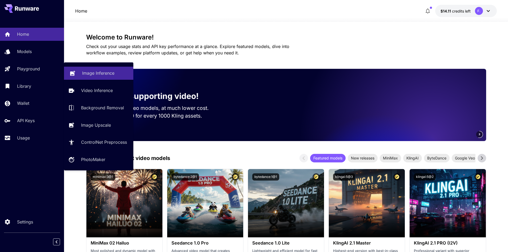
click at [80, 70] on link "Image Inference" at bounding box center [98, 73] width 69 height 13
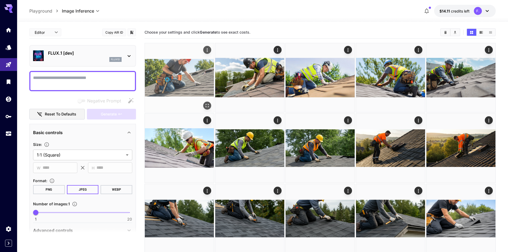
click at [201, 78] on img at bounding box center [179, 77] width 69 height 69
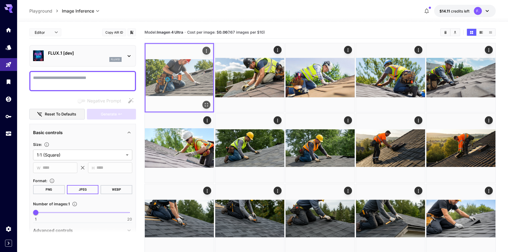
click at [204, 103] on icon "Open in fullscreen" at bounding box center [206, 104] width 5 height 5
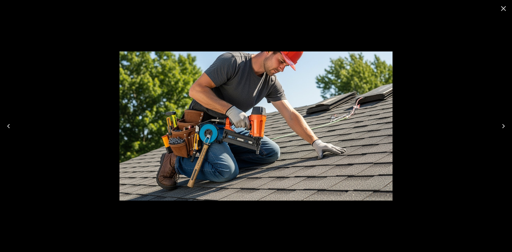
click at [505, 11] on icon "Close" at bounding box center [504, 8] width 9 height 9
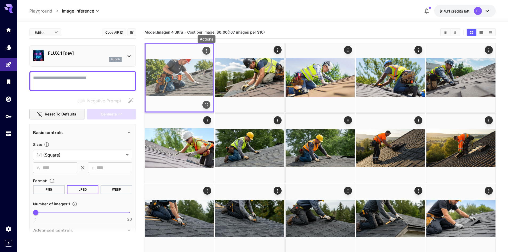
click at [208, 51] on icon "Actions" at bounding box center [206, 50] width 5 height 5
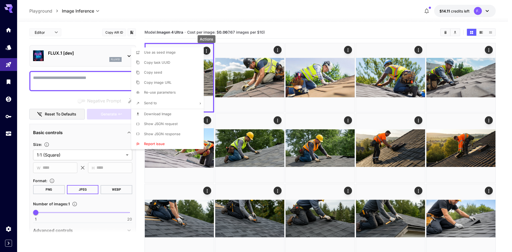
click at [258, 127] on div at bounding box center [256, 126] width 512 height 252
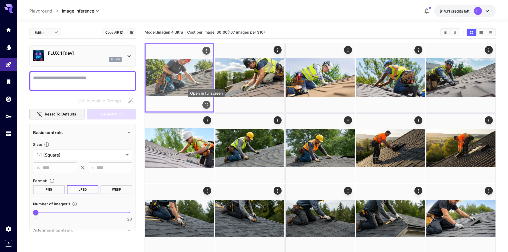
click at [207, 103] on icon "Open in fullscreen" at bounding box center [206, 104] width 3 height 3
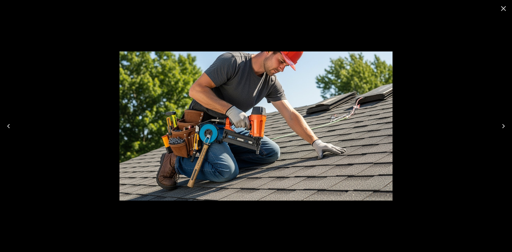
click at [506, 8] on icon "Close" at bounding box center [504, 8] width 9 height 9
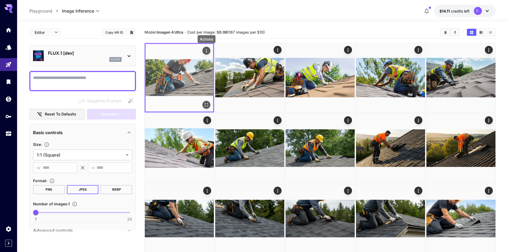
click at [205, 52] on icon "Actions" at bounding box center [206, 50] width 5 height 5
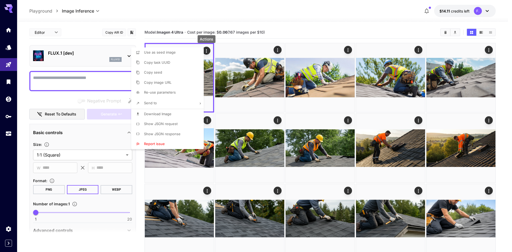
click at [155, 113] on span "Download Image" at bounding box center [157, 114] width 27 height 4
click at [72, 81] on div at bounding box center [256, 126] width 512 height 252
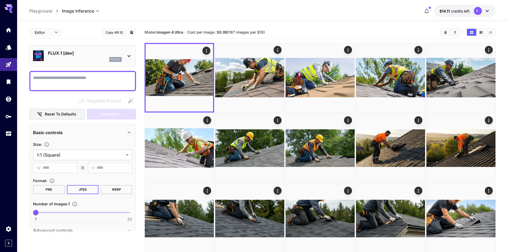
click at [96, 52] on p "FLUX.1 [dev]" at bounding box center [85, 53] width 74 height 6
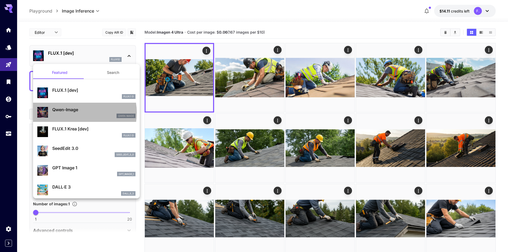
click at [76, 113] on div "[PERSON_NAME]-Image [PERSON_NAME] Image" at bounding box center [93, 112] width 83 height 12
type input "**"
type input "***"
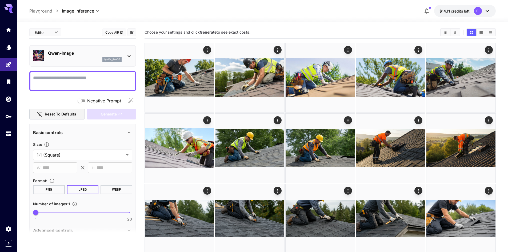
paste textarea "**********"
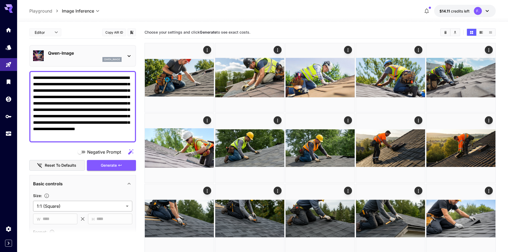
type textarea "**********"
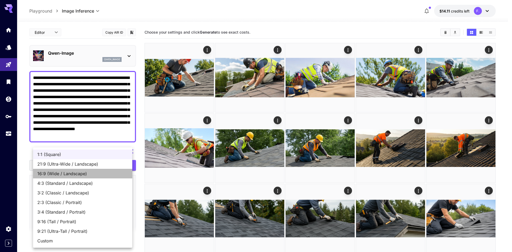
click at [68, 173] on span "16:9 (Wide / Landscape)" at bounding box center [82, 174] width 91 height 6
type input "**********"
type input "****"
type input "***"
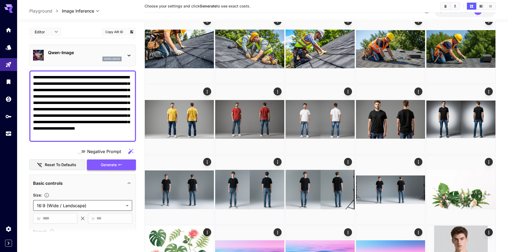
click at [107, 165] on span "Generate" at bounding box center [109, 165] width 16 height 7
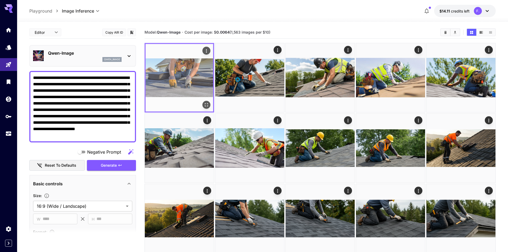
click at [206, 104] on icon "Open in fullscreen" at bounding box center [206, 104] width 3 height 3
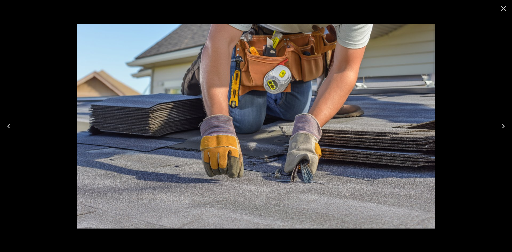
click at [506, 7] on icon "Close" at bounding box center [504, 8] width 9 height 9
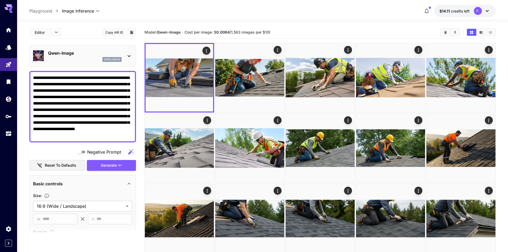
click at [84, 51] on p "Qwen-Image" at bounding box center [85, 53] width 74 height 6
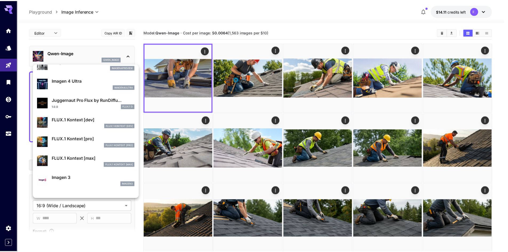
scroll to position [187, 0]
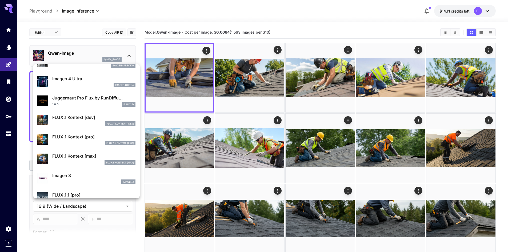
click at [69, 175] on p "Imagen 3" at bounding box center [93, 175] width 83 height 6
type input "**********"
type input "****"
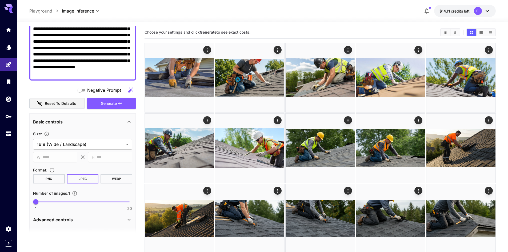
scroll to position [77, 0]
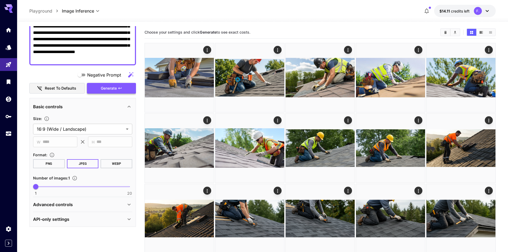
click at [104, 89] on span "Generate" at bounding box center [109, 88] width 16 height 7
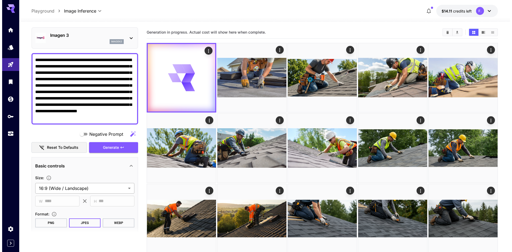
scroll to position [0, 0]
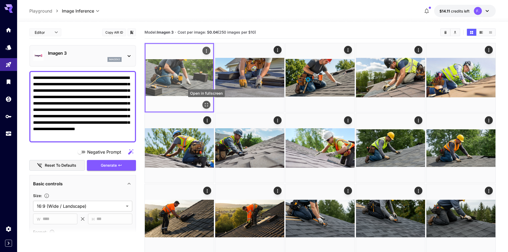
click at [208, 102] on icon "Open in fullscreen" at bounding box center [206, 104] width 5 height 5
